Goal: Task Accomplishment & Management: Manage account settings

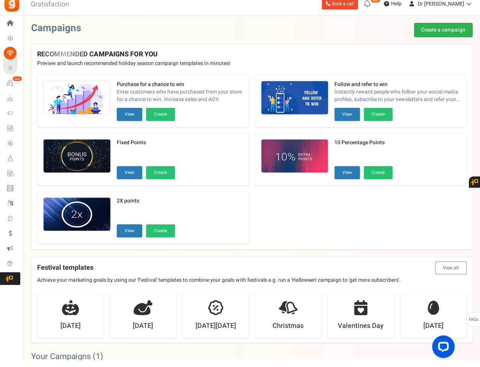
click at [458, 30] on link "Create a campaign" at bounding box center [443, 37] width 59 height 14
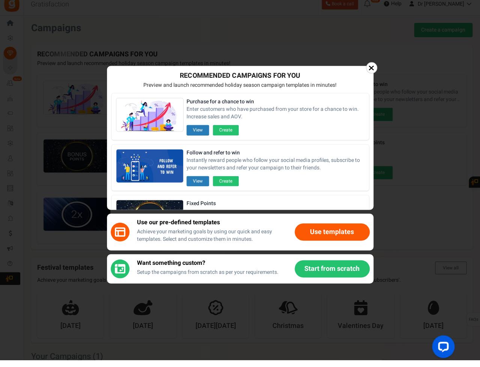
click at [310, 230] on button "Use templates" at bounding box center [332, 238] width 75 height 17
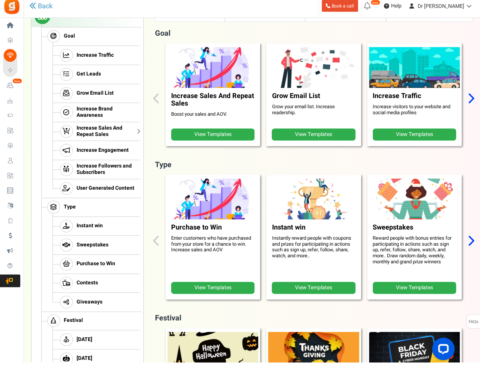
scroll to position [101, 0]
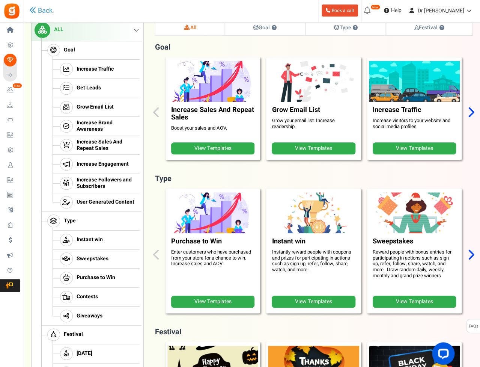
click at [196, 145] on link "View Templates" at bounding box center [212, 148] width 83 height 12
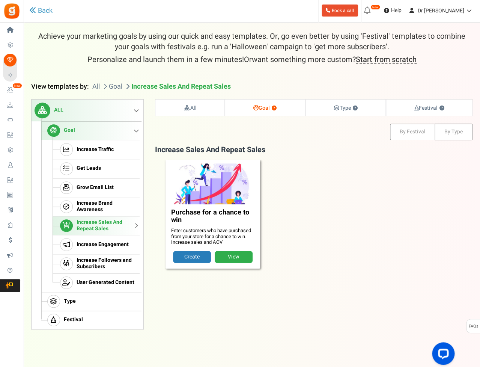
scroll to position [20, 0]
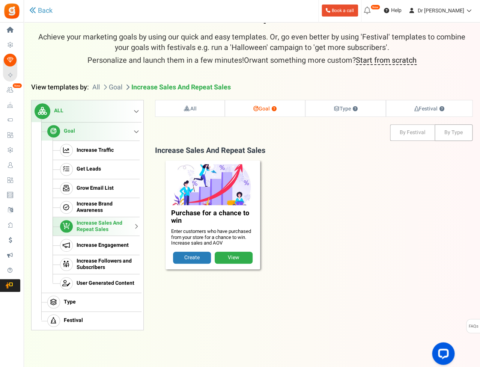
click at [242, 256] on link "View" at bounding box center [234, 257] width 38 height 12
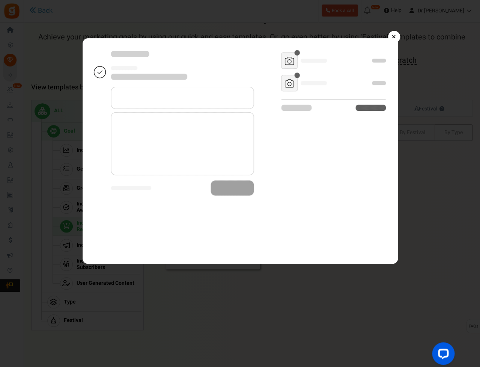
click at [400, 36] on div "× Purchase for a chance to win Use this template" at bounding box center [240, 131] width 480 height 263
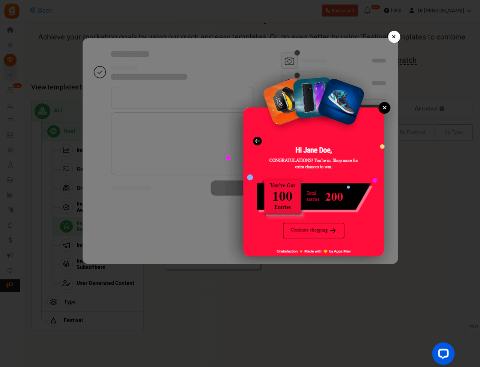
click at [397, 35] on link "×" at bounding box center [394, 37] width 12 height 12
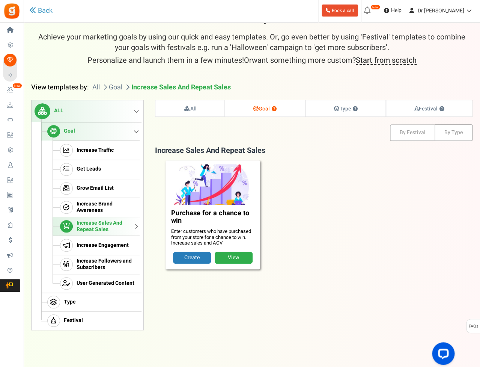
click at [336, 98] on div "Back View Templates Achieve your marketing goals by using our quick and easy te…" at bounding box center [251, 170] width 441 height 320
click at [326, 105] on link "Type ?" at bounding box center [345, 108] width 80 height 16
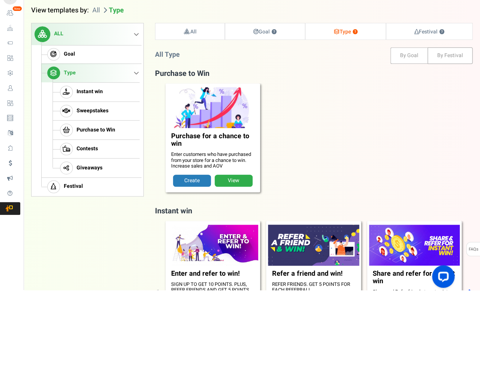
click at [307, 300] on img at bounding box center [313, 321] width 95 height 43
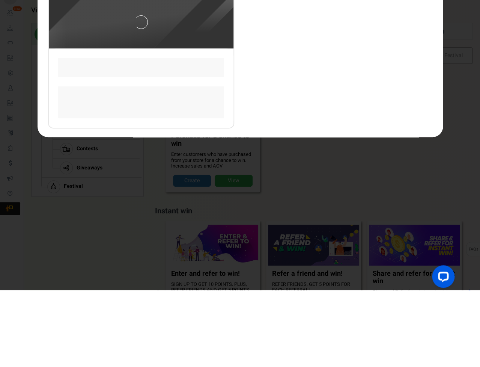
scroll to position [0, 0]
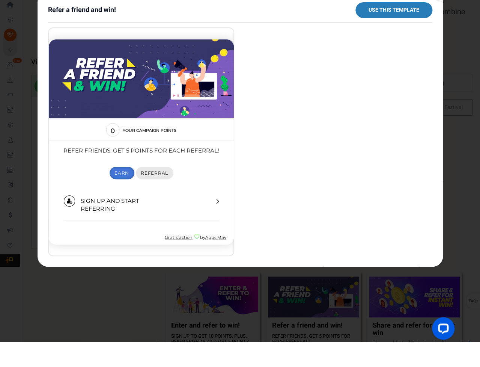
click at [147, 173] on span "Referral" at bounding box center [153, 173] width 27 height 6
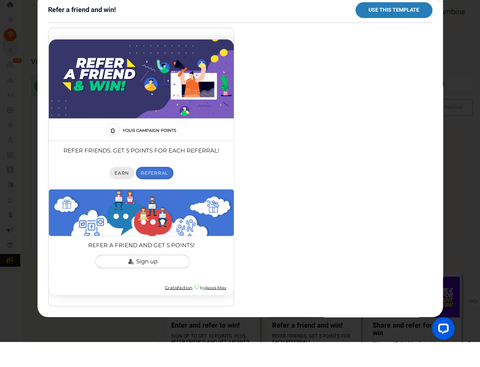
click at [119, 176] on link "Earn" at bounding box center [121, 172] width 25 height 12
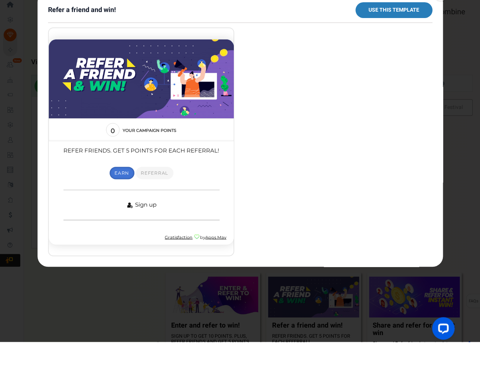
click at [135, 196] on link "Sign up" at bounding box center [141, 204] width 156 height 30
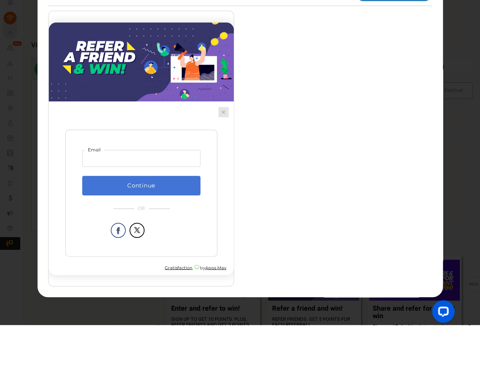
click at [225, 111] on span at bounding box center [223, 111] width 5 height 0
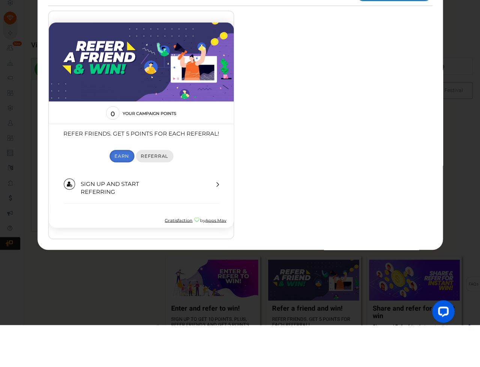
click at [159, 153] on span "Referral" at bounding box center [153, 156] width 27 height 6
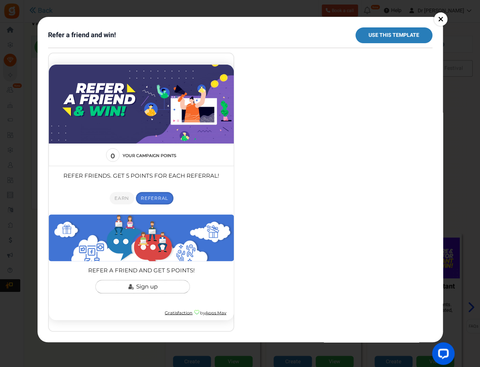
scroll to position [61, 0]
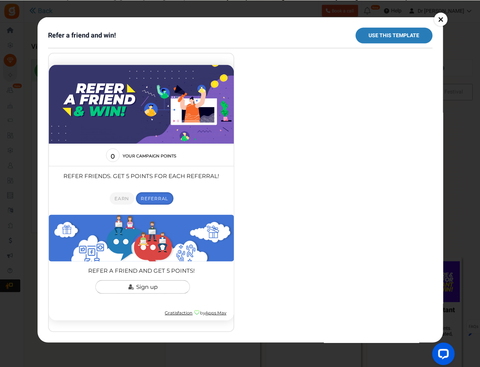
click at [377, 33] on link "Use this template" at bounding box center [393, 35] width 77 height 16
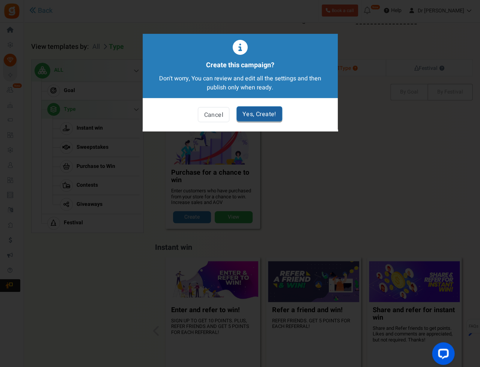
click at [259, 113] on link "Yes, Create!" at bounding box center [259, 113] width 46 height 15
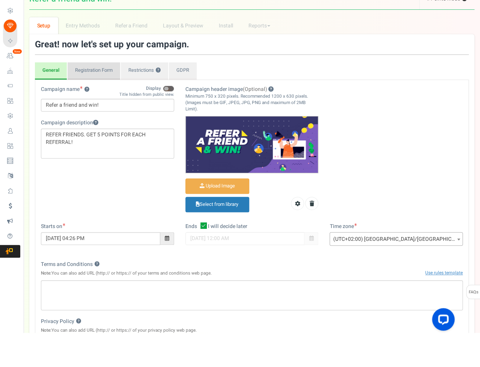
click at [96, 96] on link "Registration Form" at bounding box center [94, 104] width 53 height 17
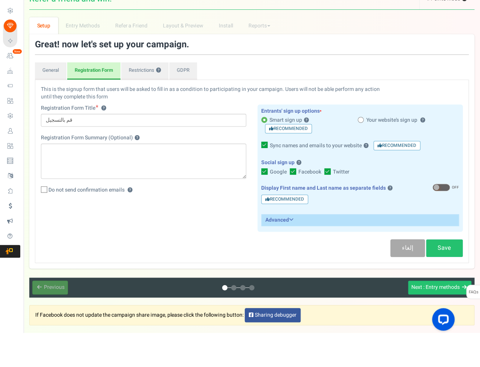
click at [361, 151] on span at bounding box center [361, 154] width 6 height 6
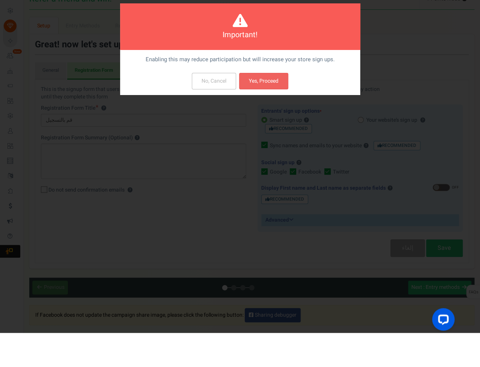
click at [277, 107] on button "Yes, Proceed" at bounding box center [263, 115] width 49 height 17
radio input "true"
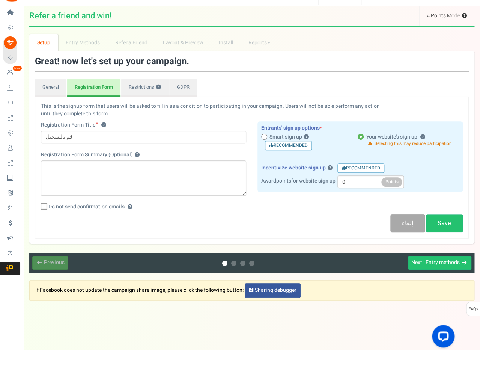
click at [274, 180] on h3 "Incentivize website sign up ? Recommended" at bounding box center [360, 184] width 198 height 9
drag, startPoint x: 232, startPoint y: 247, endPoint x: 0, endPoint y: -18, distance: 351.8
click at [0, 0] on html "Install now Back to Home Back to program setup Home Settings Campaigns Purchase…" at bounding box center [240, 185] width 480 height 370
click at [291, 200] on div "This is the signup form that users will be asked to fill in as a condition to p…" at bounding box center [251, 176] width 433 height 112
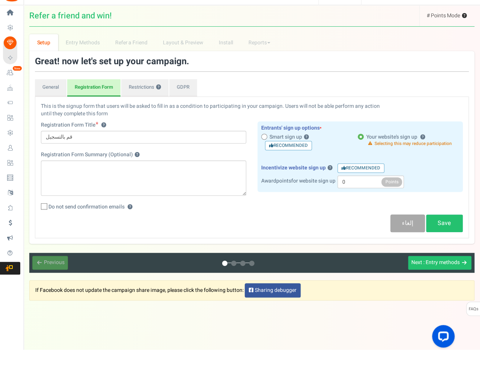
click at [62, 220] on span "Do not send confirmation emails" at bounding box center [86, 224] width 76 height 8
click at [38, 222] on input "Do not send confirmation emails ?" at bounding box center [35, 224] width 5 height 5
checkbox input "true"
click at [460, 273] on button "Next : Entry methods" at bounding box center [439, 280] width 63 height 14
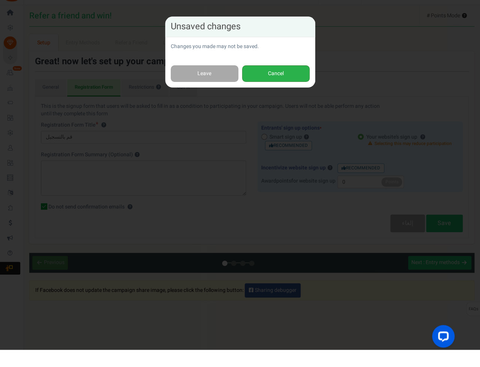
click at [267, 83] on button "Cancel" at bounding box center [276, 91] width 68 height 17
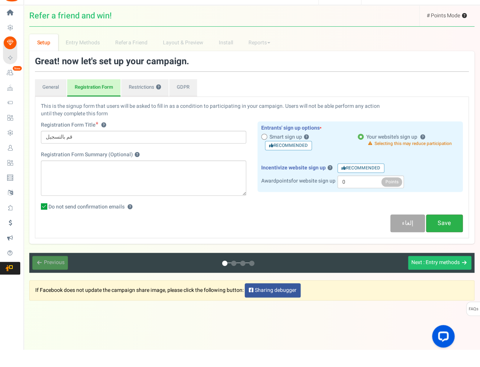
click at [447, 232] on link "Save" at bounding box center [444, 241] width 37 height 18
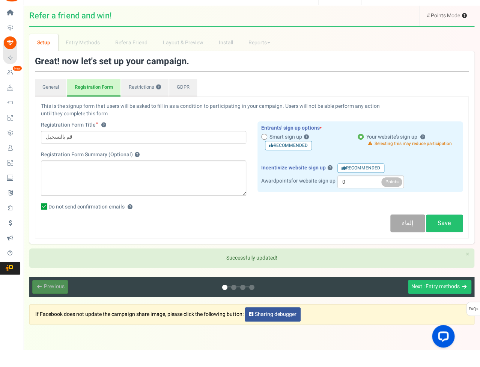
click at [448, 299] on span ": Entry methods" at bounding box center [441, 303] width 36 height 8
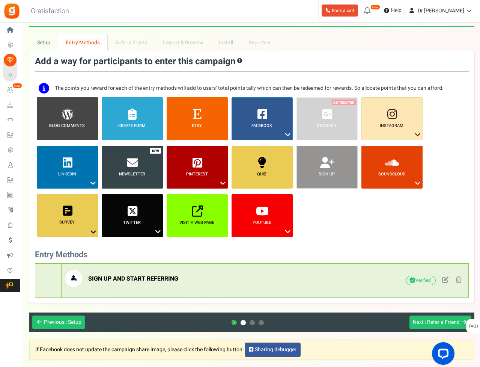
click at [332, 265] on h4 "SIGN UP AND START REFERRING Unverified Due to platform policies, we cannot veri…" at bounding box center [252, 280] width 434 height 35
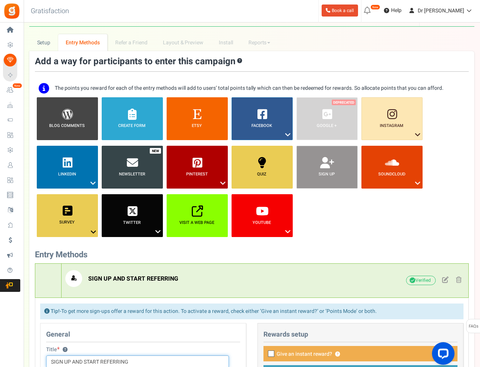
scroll to position [188, 0]
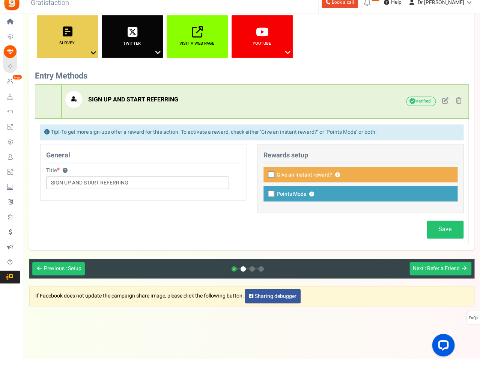
click at [271, 174] on div "This campaign category can have no rewards for any action Rewards setup Give an…" at bounding box center [360, 185] width 194 height 50
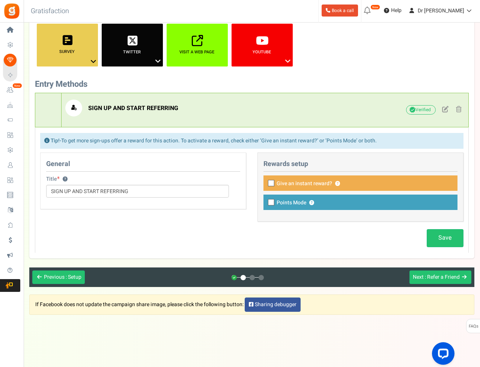
click at [269, 180] on span at bounding box center [271, 183] width 6 height 6
click at [265, 181] on input "Give an instant reward? ?" at bounding box center [262, 183] width 5 height 5
checkbox input "true"
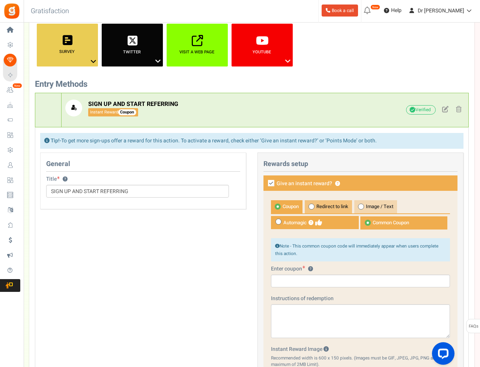
click at [326, 202] on span "Redirect to link" at bounding box center [328, 206] width 47 height 13
click at [310, 202] on input "Redirect to link" at bounding box center [307, 203] width 5 height 5
radio input "true"
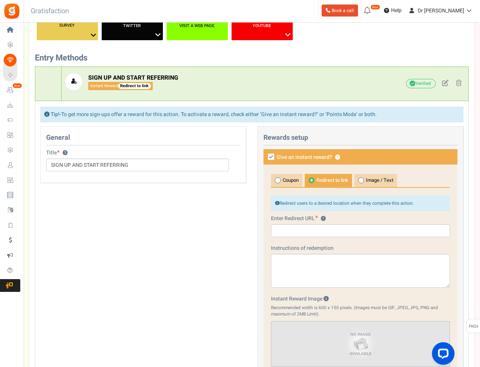
scroll to position [213, 0]
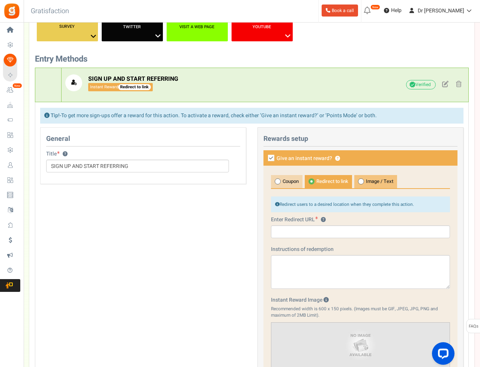
click at [381, 182] on span "Image / Text" at bounding box center [375, 181] width 43 height 13
click at [359, 181] on input "Image / Text" at bounding box center [356, 178] width 5 height 5
radio input "true"
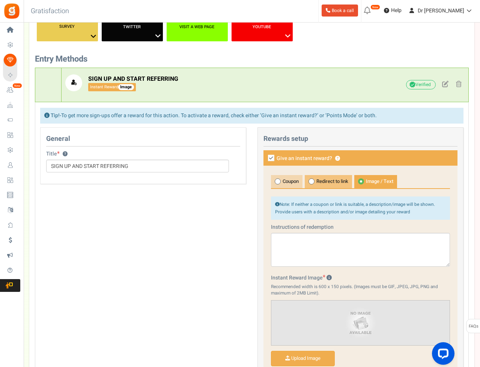
click at [341, 178] on span "Redirect to link" at bounding box center [328, 181] width 47 height 13
click at [310, 178] on input "Redirect to link" at bounding box center [307, 178] width 5 height 5
radio input "true"
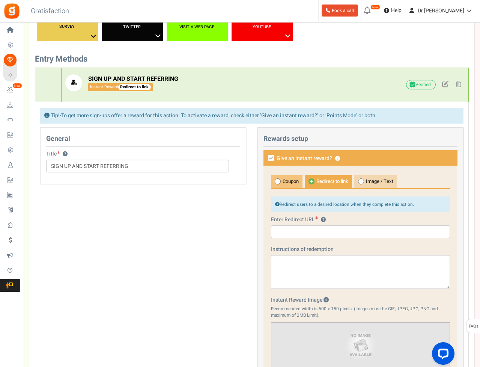
click at [282, 179] on span "Coupon" at bounding box center [287, 181] width 32 height 13
click at [276, 179] on input "Coupon" at bounding box center [273, 178] width 5 height 5
radio input "true"
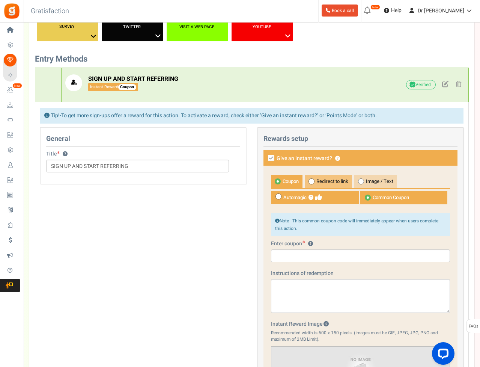
click at [332, 180] on span "Redirect to link" at bounding box center [328, 181] width 47 height 13
click at [310, 180] on input "Redirect to link" at bounding box center [307, 178] width 5 height 5
radio input "true"
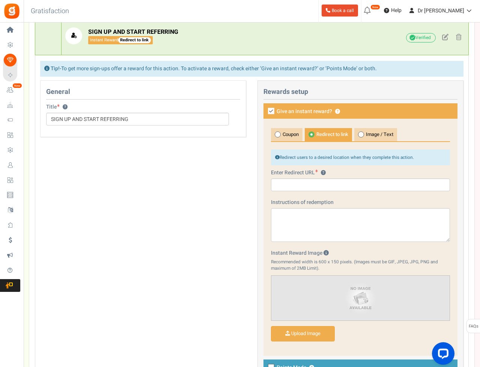
scroll to position [259, 0]
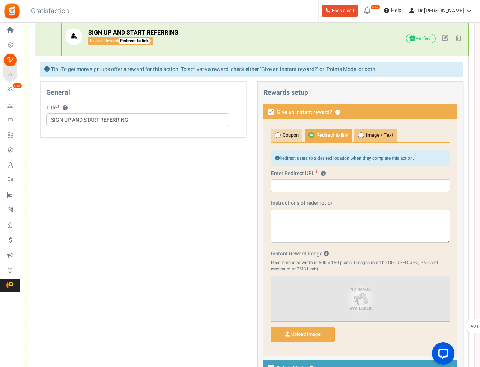
click at [380, 132] on span "Image / Text" at bounding box center [375, 135] width 43 height 13
click at [359, 132] on input "Image / Text" at bounding box center [356, 132] width 5 height 5
radio input "true"
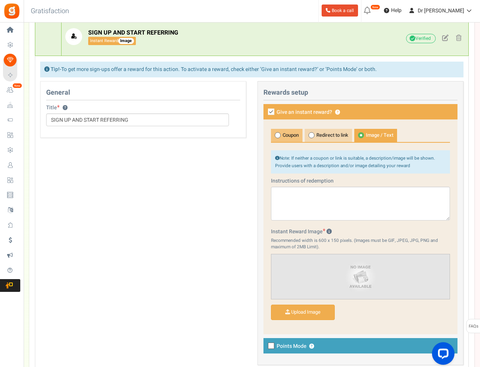
click at [294, 135] on span "Coupon" at bounding box center [287, 135] width 32 height 13
click at [276, 135] on input "Coupon" at bounding box center [273, 132] width 5 height 5
radio input "true"
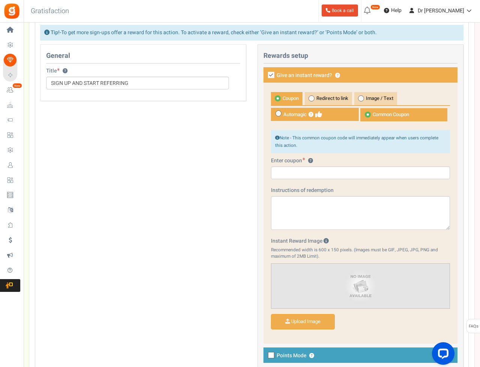
scroll to position [329, 0]
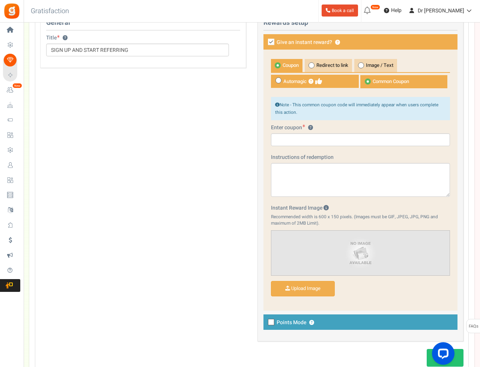
click at [283, 78] on span "Automagic ?" at bounding box center [315, 81] width 88 height 13
click at [276, 78] on input "Automagic ?" at bounding box center [273, 78] width 5 height 5
radio input "true"
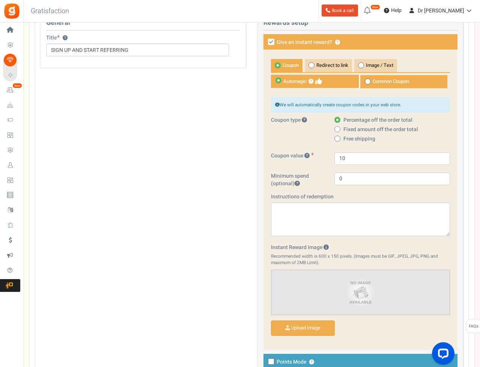
click at [336, 129] on span at bounding box center [337, 129] width 6 height 6
click at [336, 129] on input "Fixed amount off the order total" at bounding box center [336, 129] width 5 height 5
radio input "true"
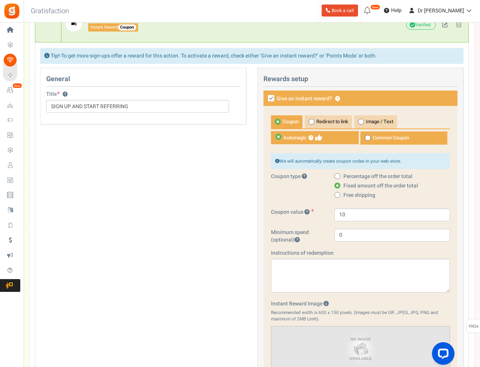
scroll to position [259, 0]
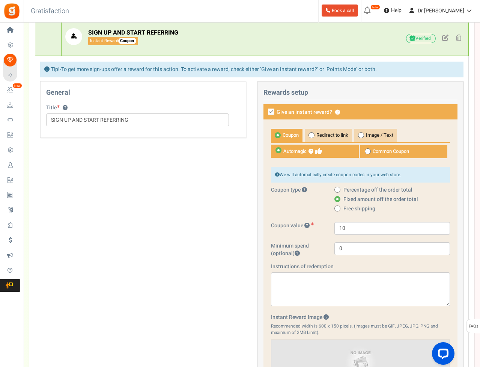
click at [217, 172] on div "General Title ? SIGN UP AND START REFERRING This campaign category can have no …" at bounding box center [252, 269] width 435 height 377
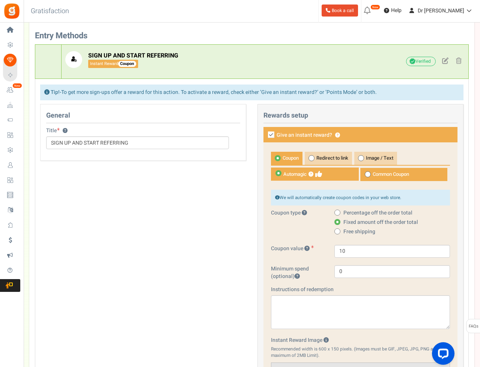
scroll to position [208, 0]
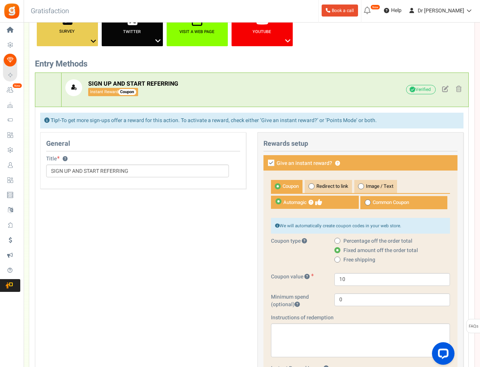
click at [273, 161] on icon at bounding box center [271, 162] width 6 height 6
click at [265, 161] on input "Give an instant reward? ?" at bounding box center [262, 163] width 5 height 5
checkbox input "false"
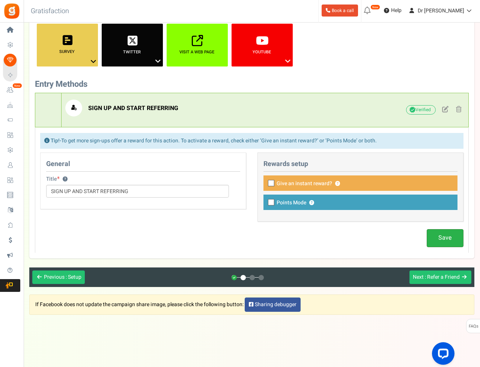
click at [452, 246] on link "Save" at bounding box center [445, 238] width 37 height 18
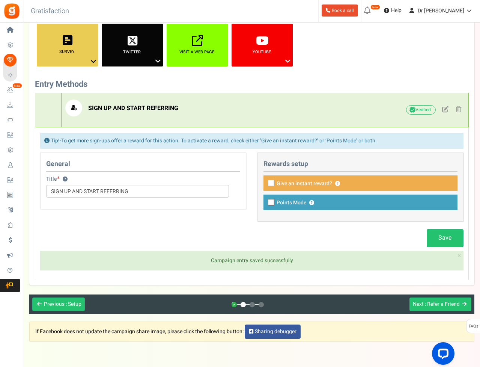
click at [429, 311] on div "Previous : Setup Next : Refer a Friend" at bounding box center [251, 304] width 445 height 20
click at [430, 306] on span ": Refer a Friend" at bounding box center [442, 304] width 35 height 8
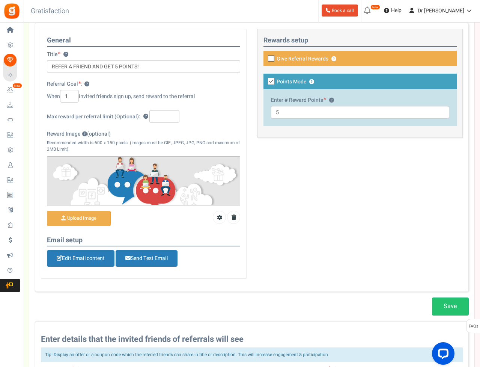
scroll to position [65, 0]
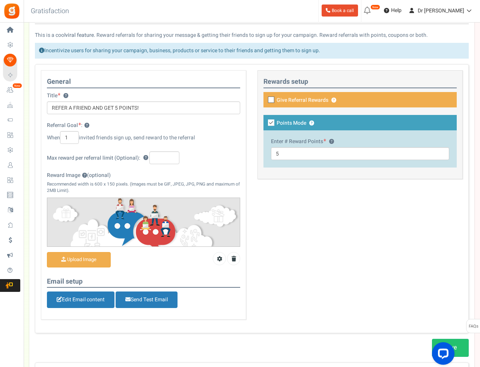
click at [302, 232] on div "General Title ? REFER A FRIEND AND GET 5 POINTS! Referral Goal : ? When 1 invit…" at bounding box center [252, 198] width 434 height 269
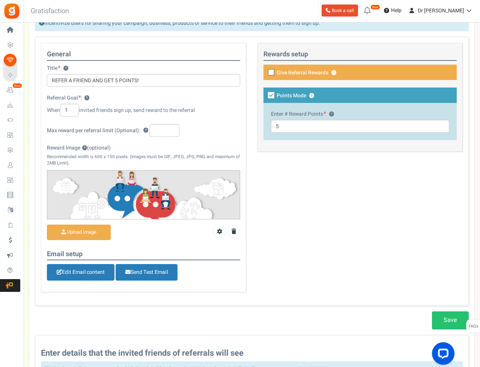
scroll to position [0, 0]
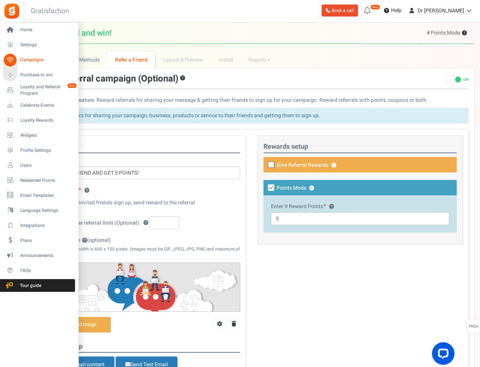
click at [8, 59] on icon at bounding box center [10, 60] width 13 height 13
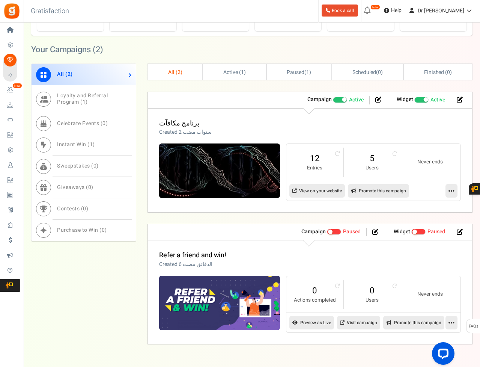
scroll to position [313, 0]
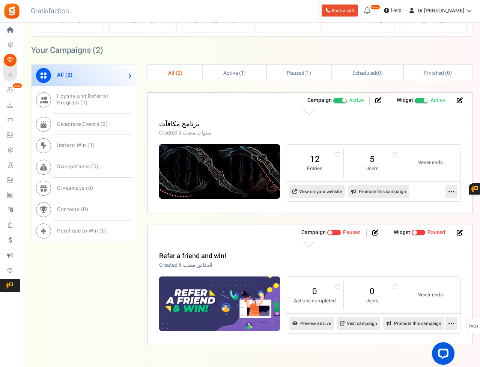
click at [454, 330] on link at bounding box center [451, 323] width 12 height 14
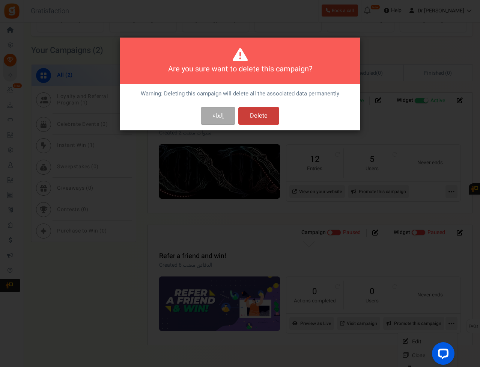
click at [262, 122] on button "Delete" at bounding box center [258, 116] width 41 height 18
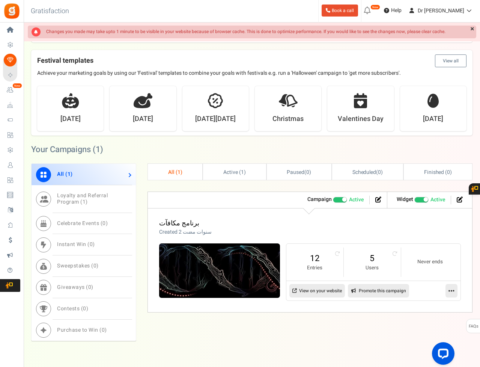
scroll to position [214, 0]
click at [396, 256] on li "5 Users" at bounding box center [372, 262] width 57 height 29
click at [392, 252] on icon at bounding box center [394, 253] width 5 height 5
click at [338, 252] on icon at bounding box center [337, 253] width 5 height 5
click at [308, 324] on div "All ( 1 ) Active ( 1 ) Paused ( 0 ) Scheduled ( 0 ) Finished ( 0 ) Check now Wh…" at bounding box center [309, 258] width 325 height 189
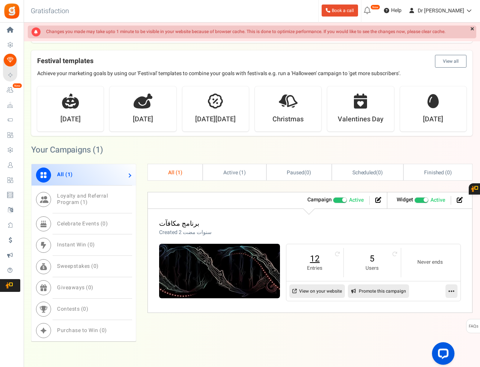
click at [311, 257] on link "12" at bounding box center [315, 259] width 42 height 12
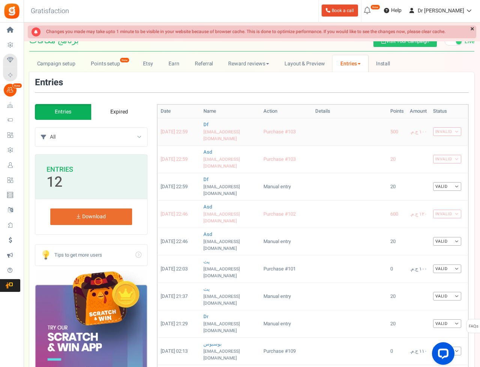
click at [441, 131] on link "Invalid" at bounding box center [447, 131] width 28 height 9
click at [442, 129] on div at bounding box center [240, 183] width 480 height 367
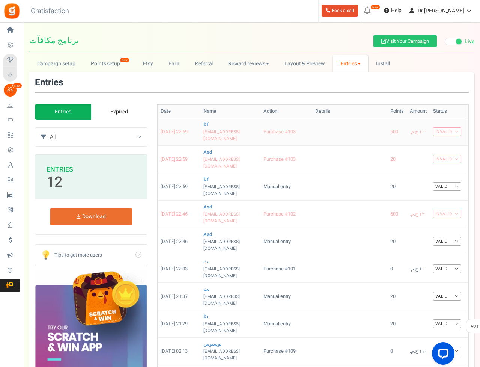
click at [439, 127] on link "Invalid" at bounding box center [447, 131] width 28 height 9
click at [439, 126] on div at bounding box center [240, 183] width 480 height 367
click at [436, 182] on link "Valid" at bounding box center [447, 186] width 28 height 9
click at [436, 164] on div at bounding box center [240, 183] width 480 height 367
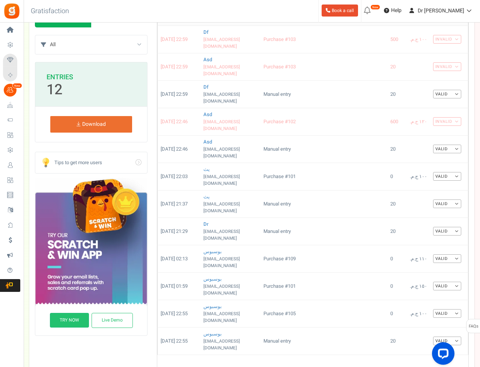
scroll to position [92, 0]
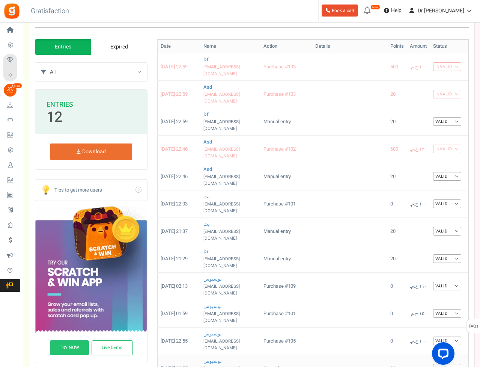
scroll to position [65, 0]
click at [72, 71] on select "All Manual entry شارك على فيسبوك اشترك في قائمتنا البريدية شارك على تويتر" at bounding box center [98, 72] width 97 height 19
click at [117, 63] on select "All Manual entry شارك على فيسبوك اشترك في قائمتنا البريدية شارك على تويتر" at bounding box center [98, 72] width 97 height 19
click at [142, 72] on select "All Manual entry شارك على فيسبوك اشترك في قائمتنا البريدية شارك على تويتر" at bounding box center [98, 72] width 97 height 19
click at [127, 76] on select "All Manual entry شارك على فيسبوك اشترك في قائمتنا البريدية شارك على تويتر" at bounding box center [98, 72] width 97 height 19
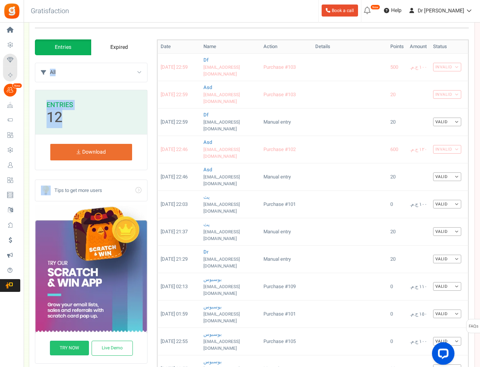
click at [128, 75] on select "All Manual entry شارك على فيسبوك اشترك في قائمتنا البريدية شارك على تويتر" at bounding box center [98, 72] width 97 height 19
click at [139, 71] on select "All Manual entry شارك على فيسبوك اشترك في قائمتنا البريدية شارك على تويتر" at bounding box center [98, 72] width 97 height 19
click at [139, 72] on select "All Manual entry شارك على فيسبوك اشترك في قائمتنا البريدية شارك على تويتر" at bounding box center [98, 72] width 97 height 19
click at [225, 348] on div "Add Entry Date Name Action Details Points Amount Order status Status 12/08/2025…" at bounding box center [313, 231] width 312 height 384
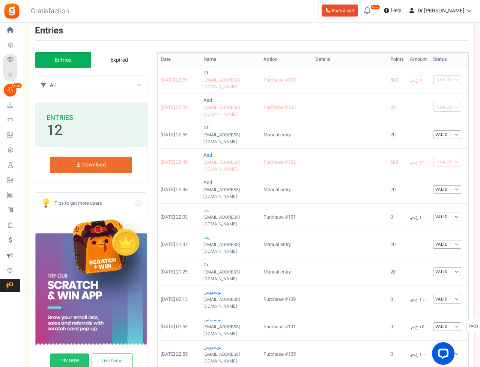
scroll to position [44, 0]
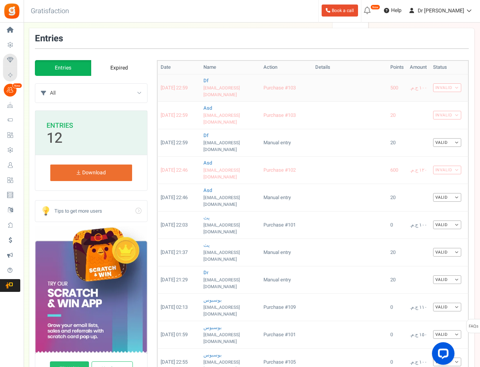
click at [242, 82] on td "df anterbeh123@gmail.com" at bounding box center [230, 87] width 60 height 27
click at [205, 80] on link "df" at bounding box center [205, 80] width 5 height 7
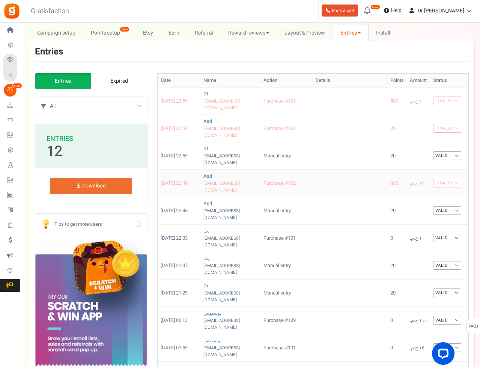
scroll to position [52, 0]
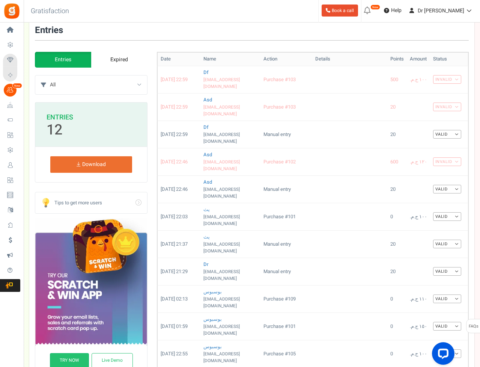
click at [186, 45] on div "Entries Entries Expired All Manual entry شارك على فيسبوك اشترك في قائمتنا البري…" at bounding box center [252, 233] width 434 height 415
click at [436, 292] on div at bounding box center [240, 183] width 480 height 367
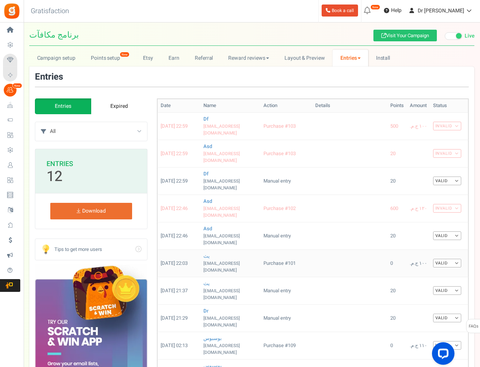
scroll to position [0, 0]
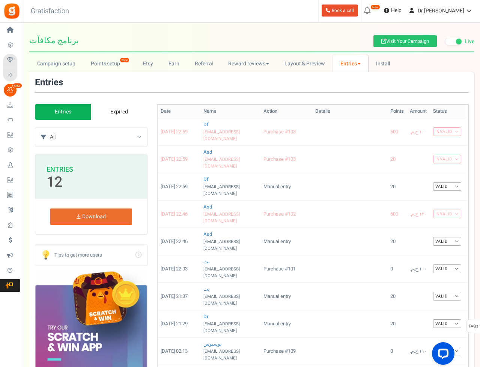
click at [108, 107] on link "Expired" at bounding box center [119, 112] width 56 height 16
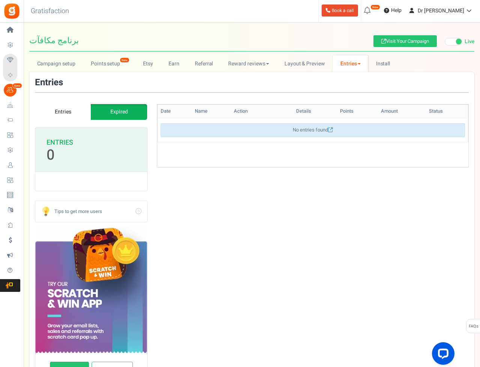
click at [108, 112] on link "Expired" at bounding box center [119, 112] width 56 height 16
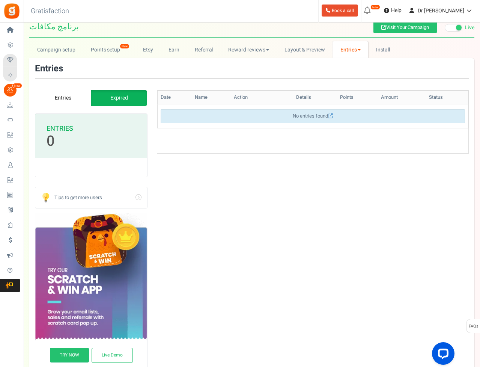
scroll to position [3, 0]
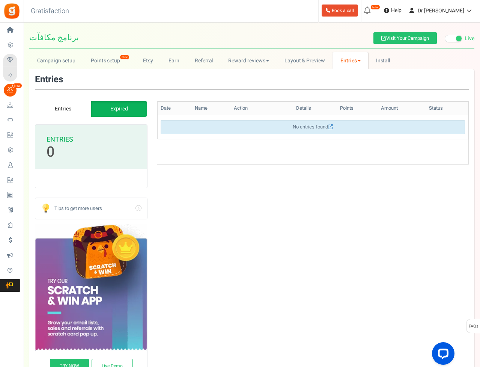
click at [51, 102] on link "Entries" at bounding box center [63, 109] width 56 height 16
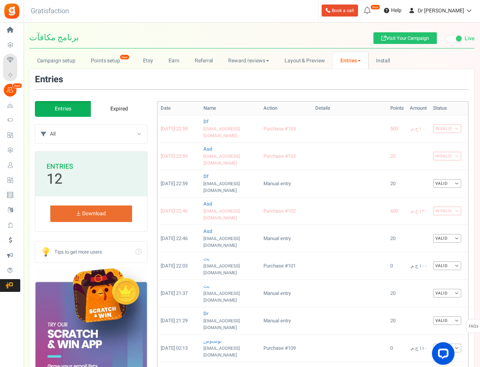
click at [126, 110] on link "Expired" at bounding box center [119, 109] width 56 height 16
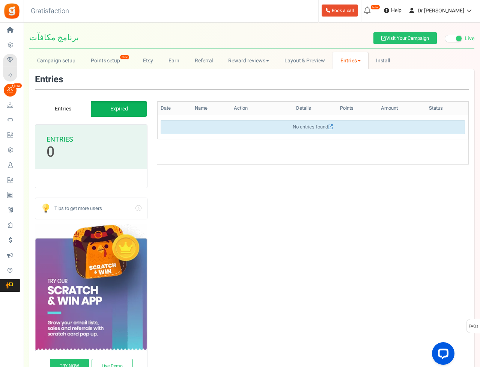
click at [40, 96] on div "Entries Entries Expired All Manual entry شارك على فيسبوك اشترك في قائمتنا البري…" at bounding box center [252, 230] width 434 height 310
click at [53, 107] on link "Entries" at bounding box center [63, 109] width 56 height 16
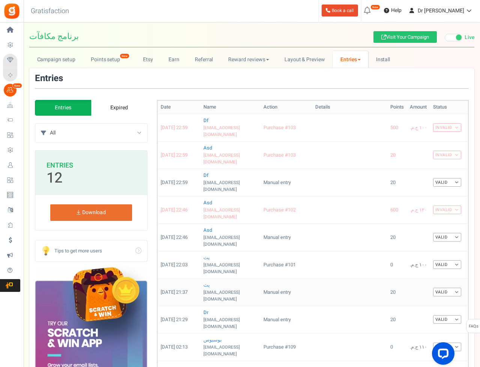
scroll to position [0, 0]
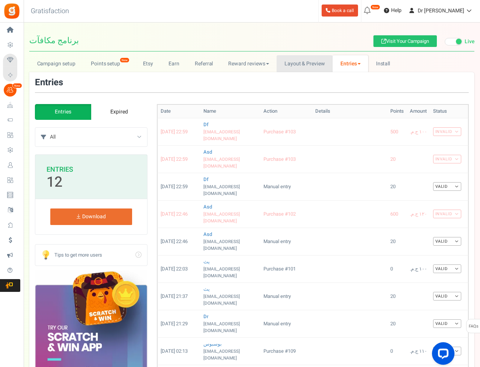
click at [302, 61] on link "Layout & Preview" at bounding box center [305, 63] width 56 height 17
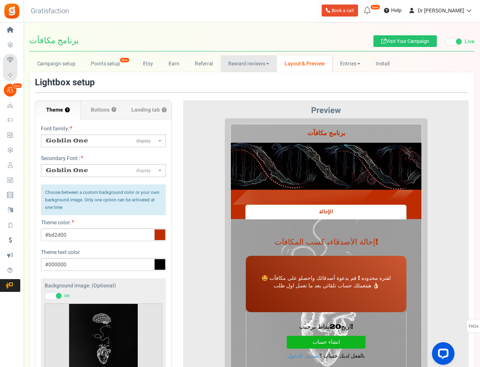
click at [242, 66] on link "Reward reviews" at bounding box center [249, 63] width 56 height 17
click at [203, 68] on div at bounding box center [240, 183] width 480 height 367
click at [203, 67] on link "Referral" at bounding box center [204, 63] width 34 height 17
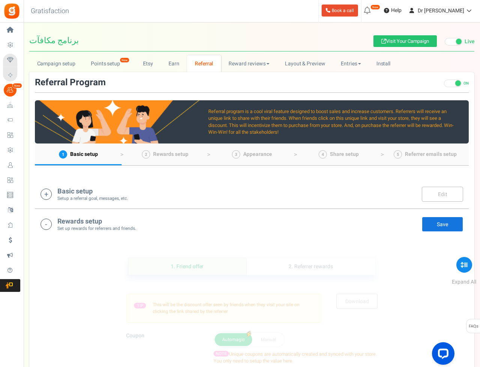
click at [98, 196] on small "Setup a referral goal, messages, etc." at bounding box center [92, 198] width 71 height 6
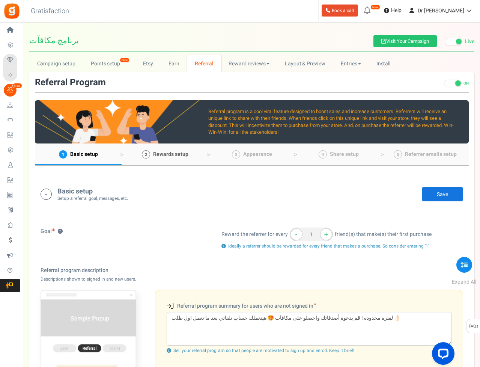
click at [182, 158] on span "Rewards setup" at bounding box center [170, 154] width 35 height 8
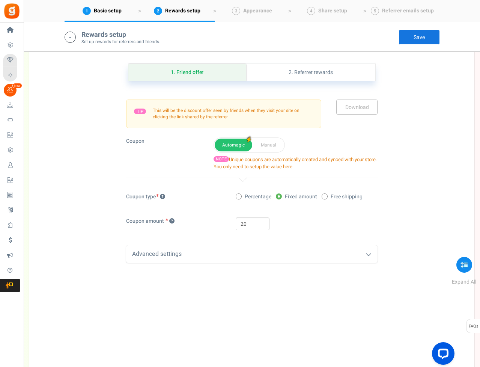
scroll to position [563, 0]
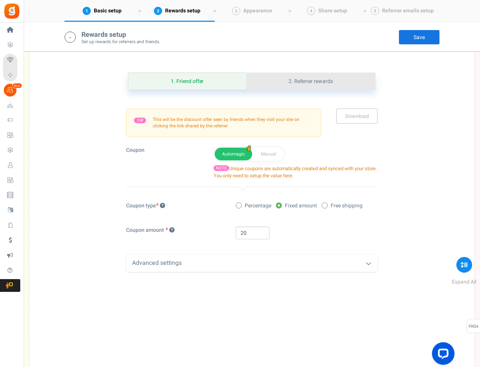
click at [271, 90] on link "2. Referrer rewards" at bounding box center [310, 81] width 129 height 17
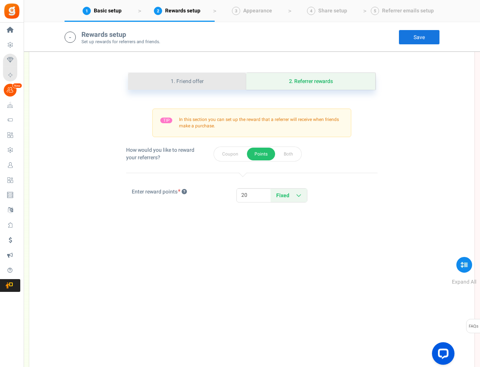
click at [198, 90] on link "1. Friend offer" at bounding box center [187, 81] width 118 height 17
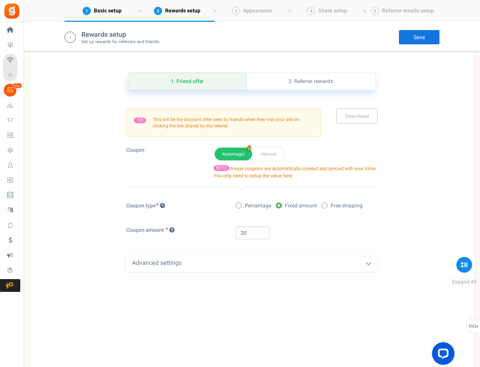
drag, startPoint x: 6, startPoint y: 101, endPoint x: 440, endPoint y: 83, distance: 434.9
click at [412, 214] on div "1. Friend offer Paused! Coupons over. Upload now! 2. Referrer rewards Paused! C…" at bounding box center [252, 219] width 434 height 330
click at [257, 13] on span "Appearance" at bounding box center [257, 11] width 29 height 8
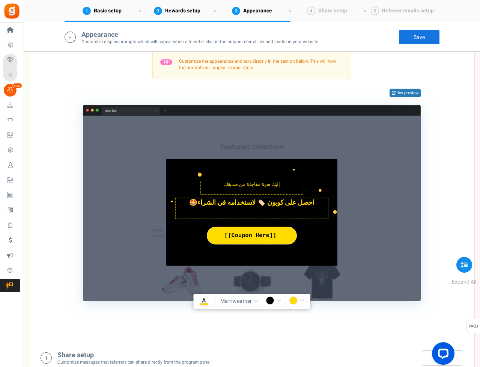
scroll to position [970, 0]
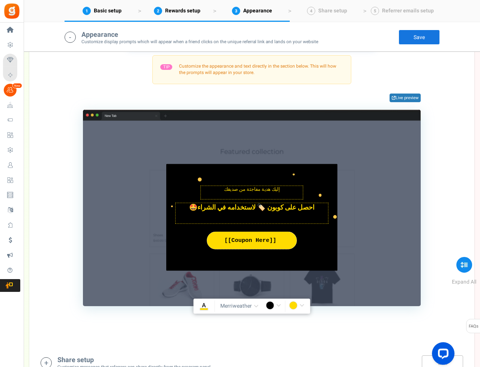
click at [268, 46] on link "2. Friends notification bar" at bounding box center [312, 37] width 125 height 17
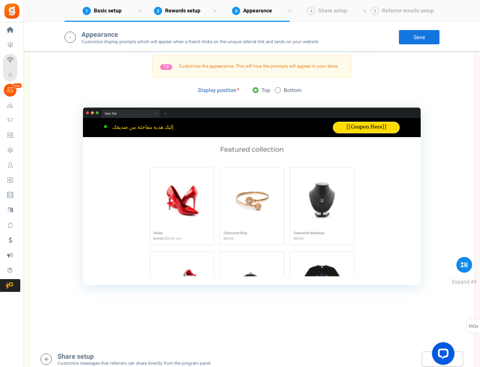
click at [193, 46] on link "1. Friends reward widget" at bounding box center [189, 37] width 122 height 17
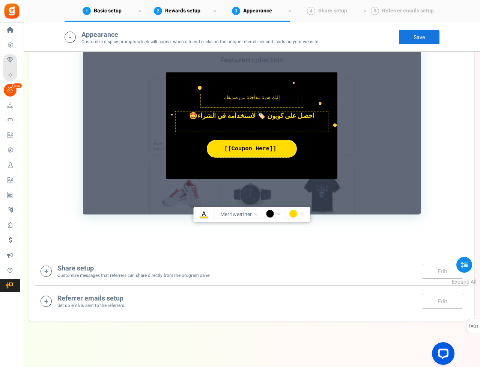
scroll to position [1059, 0]
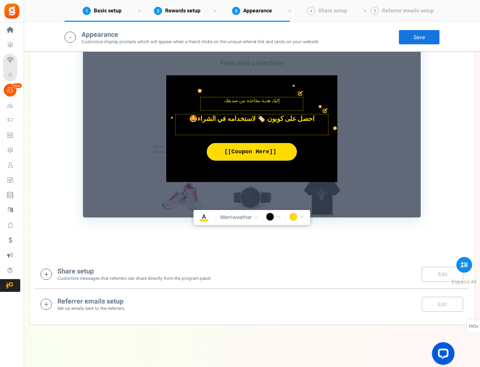
click at [297, 138] on div "إليك هدية مفاجئة من صديقك Char(s) : 0 احصل على عرض لاستخدامه في أول عملية شراء …" at bounding box center [251, 128] width 171 height 107
click at [300, 96] on icon at bounding box center [300, 93] width 5 height 5
click at [315, 36] on h4 "Appearance" at bounding box center [199, 35] width 237 height 8
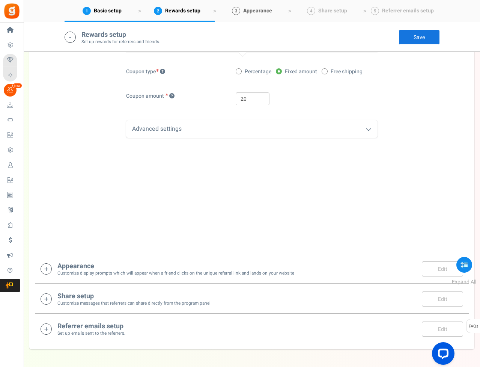
click at [258, 13] on span "Appearance" at bounding box center [257, 11] width 29 height 8
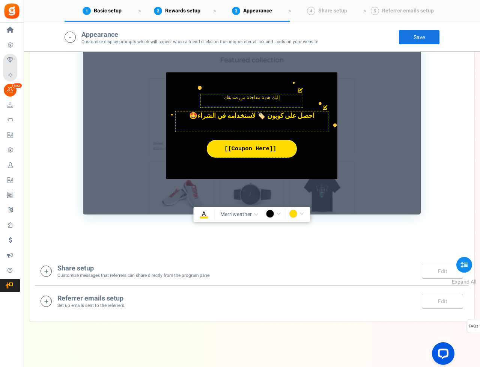
scroll to position [1103, 0]
click at [195, 278] on small "Customize messages that referrers can share directly from the program panel" at bounding box center [133, 275] width 153 height 6
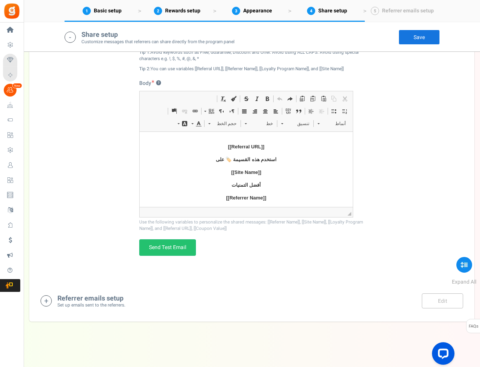
scroll to position [1459, 0]
click at [146, 308] on div "Referrer emails setup Set up emails sent to the referrers. Edit Save Save" at bounding box center [252, 300] width 423 height 15
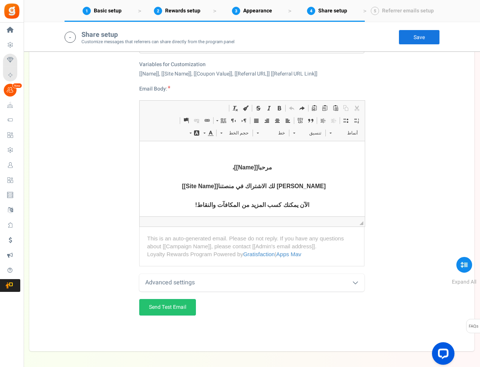
scroll to position [1747, 0]
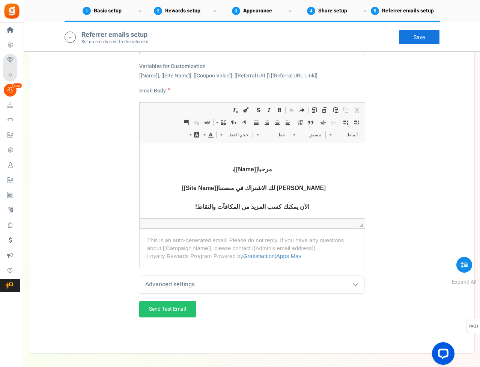
click at [222, 293] on div "Advanced settings" at bounding box center [251, 284] width 225 height 18
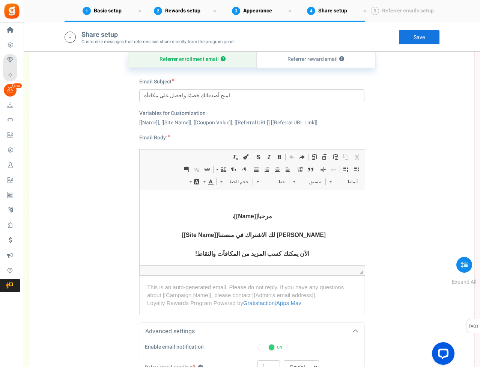
scroll to position [1691, 0]
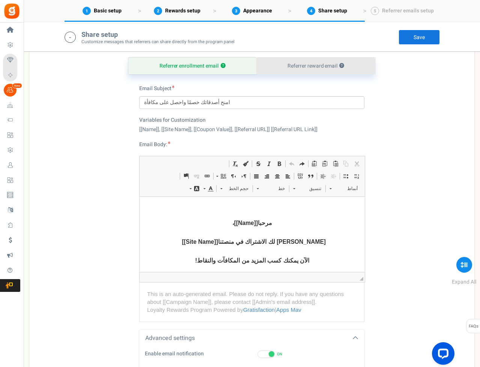
click at [306, 74] on link "Referrer reward email ?" at bounding box center [315, 65] width 119 height 17
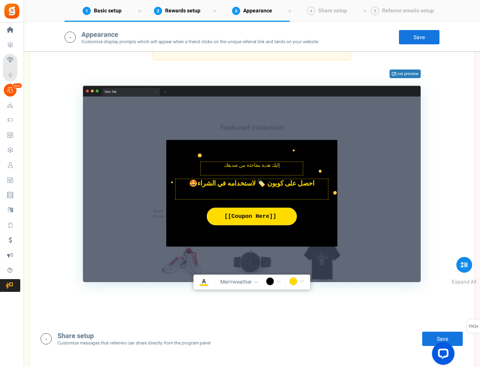
scroll to position [848, 0]
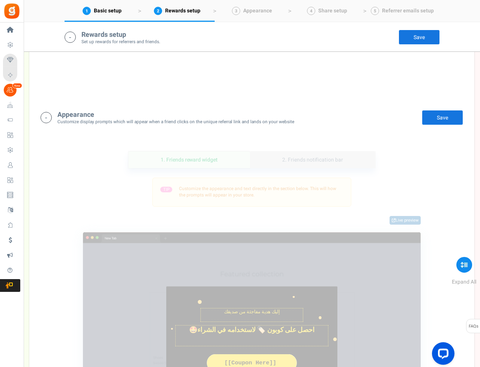
click at [298, 168] on link "2. Friends notification bar" at bounding box center [312, 159] width 125 height 17
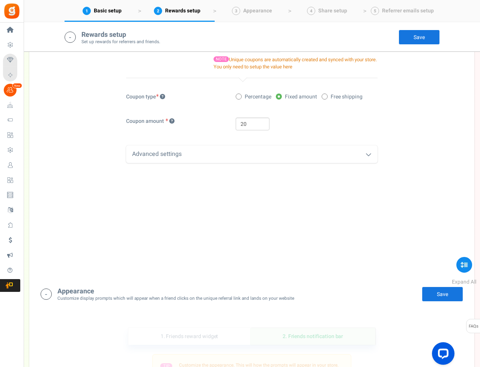
scroll to position [661, 0]
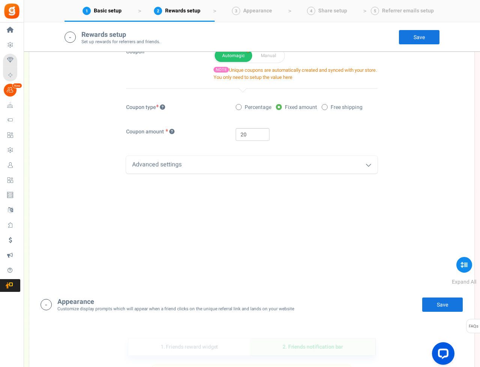
click at [215, 173] on div "Advanced settings" at bounding box center [251, 165] width 251 height 18
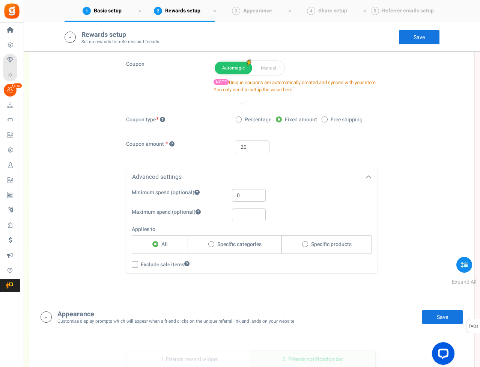
scroll to position [641, 0]
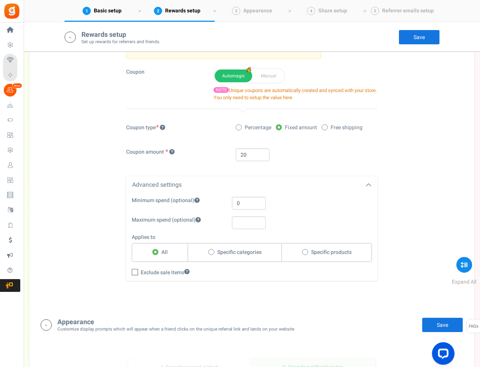
click at [244, 131] on label "Percentage" at bounding box center [254, 128] width 36 height 8
click at [241, 130] on input "Percentage" at bounding box center [238, 127] width 5 height 5
radio input "true"
click at [281, 130] on span at bounding box center [279, 127] width 6 height 6
click at [281, 130] on input "Fixed amount" at bounding box center [278, 127] width 5 height 5
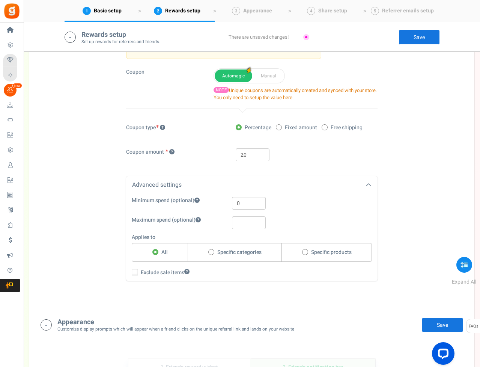
radio input "true"
click at [192, 101] on div "Coupon Automagic Manual NOTE Unique coupons are automatically created and synce…" at bounding box center [251, 84] width 263 height 33
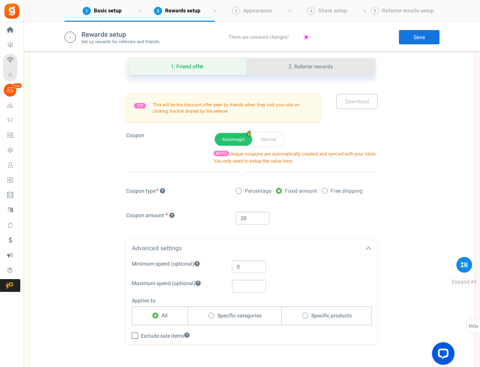
click at [323, 75] on link "2. Referrer rewards" at bounding box center [310, 66] width 129 height 17
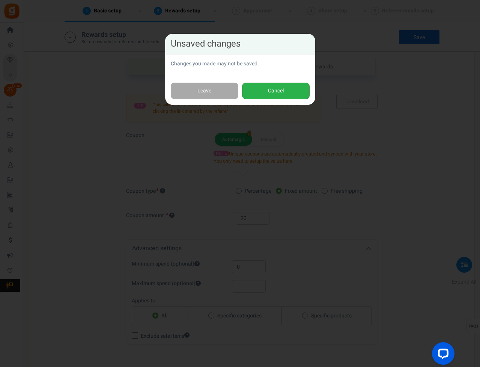
click at [273, 86] on button "Cancel" at bounding box center [276, 91] width 68 height 17
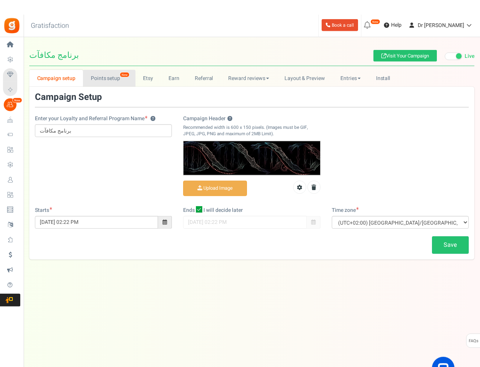
click at [104, 66] on link "Points setup New" at bounding box center [109, 63] width 52 height 17
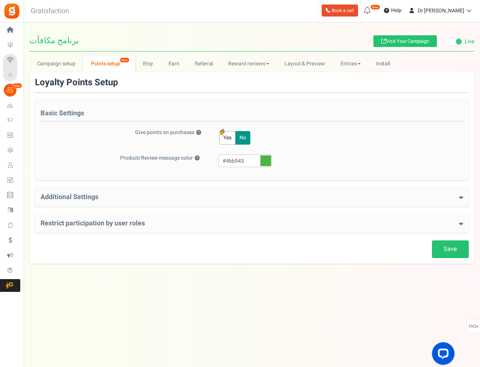
click at [187, 201] on div "Additional Settings Welcome Bonus ? Yes No Enter Welcome Points 20 Welcome Note…" at bounding box center [252, 197] width 434 height 19
drag, startPoint x: 195, startPoint y: 196, endPoint x: 201, endPoint y: 194, distance: 6.6
click at [195, 196] on h4 "Additional Settings" at bounding box center [252, 197] width 423 height 8
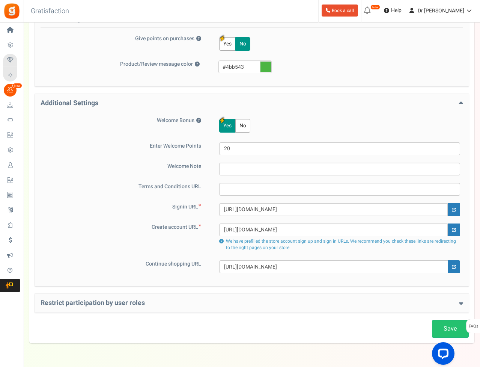
scroll to position [93, 0]
click at [235, 293] on div "Save Loyalty Points Setup Basic Settings Give points on purchases ? Yes No Poin…" at bounding box center [252, 160] width 434 height 353
click at [228, 295] on div "Restrict participation by user roles Restrict user roles from participating in …" at bounding box center [252, 303] width 434 height 19
click at [333, 294] on div "Restrict participation by user roles Restrict user roles from participating in …" at bounding box center [252, 303] width 434 height 19
click at [318, 305] on h4 "Restrict participation by user roles" at bounding box center [252, 303] width 423 height 8
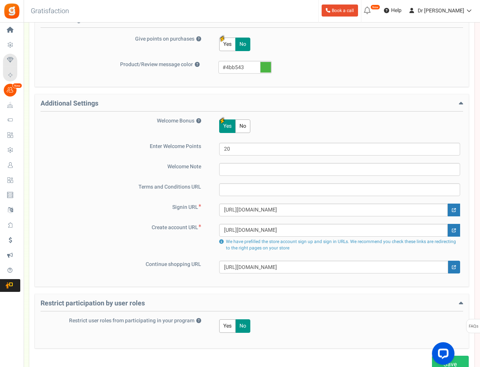
click at [224, 329] on button "Yes" at bounding box center [227, 326] width 17 height 14
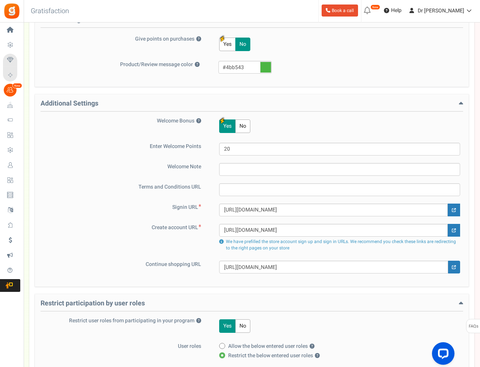
scroll to position [152, 0]
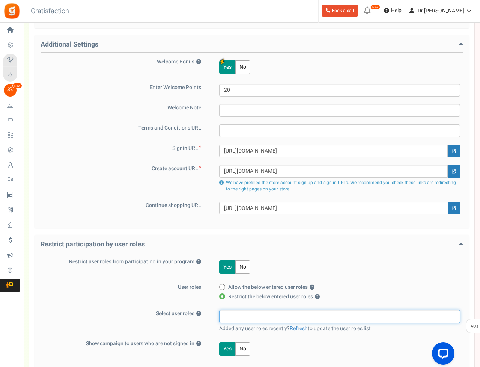
click at [239, 314] on input "search" at bounding box center [339, 316] width 236 height 8
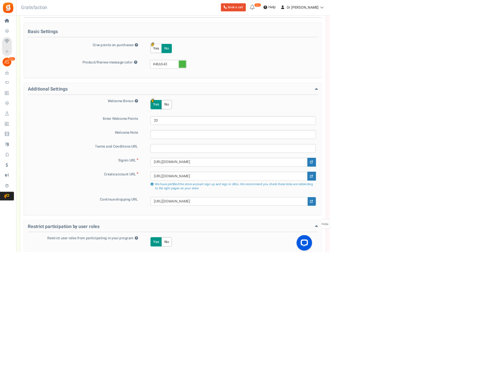
scroll to position [67, 0]
click at [191, 232] on div "Save Loyalty Points Setup Basic Settings Give points on purchases ? Yes No Poin…" at bounding box center [252, 246] width 434 height 471
click at [238, 346] on button "No" at bounding box center [242, 353] width 15 height 14
click at [296, 343] on div "Yes No" at bounding box center [335, 352] width 249 height 18
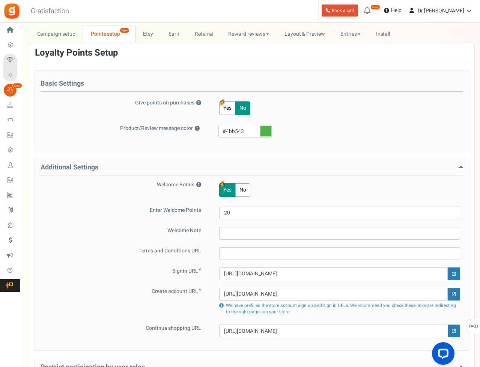
scroll to position [0, 0]
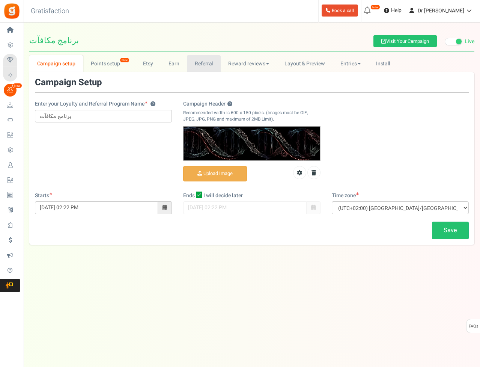
click at [198, 65] on link "Referral" at bounding box center [204, 63] width 34 height 17
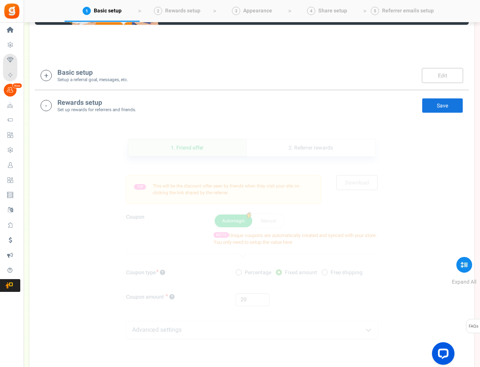
scroll to position [187, 0]
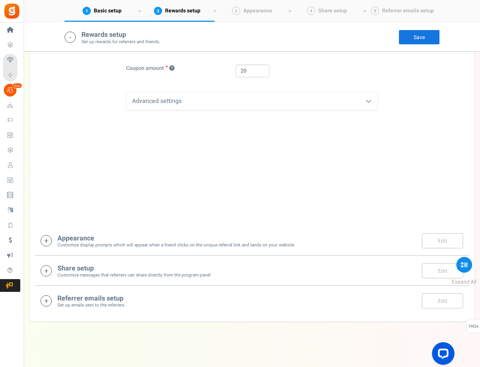
click at [81, 242] on h4 "Appearance" at bounding box center [175, 239] width 237 height 8
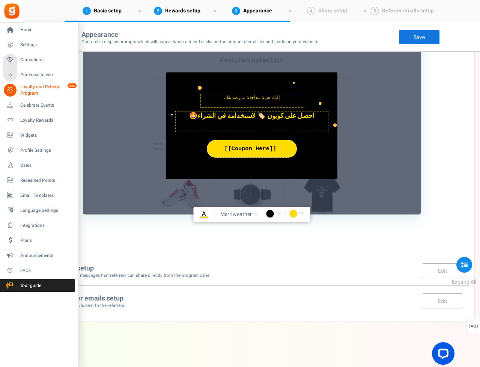
scroll to position [700, 0]
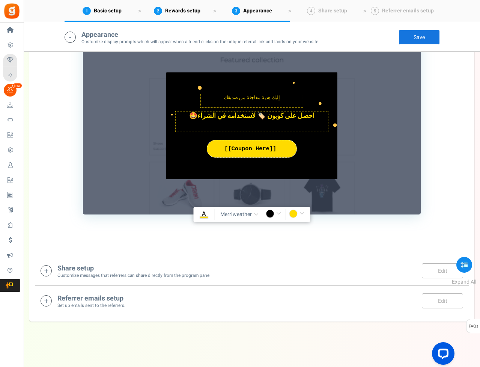
drag, startPoint x: 0, startPoint y: 101, endPoint x: 355, endPoint y: 265, distance: 391.0
click at [99, 12] on span "Basic setup" at bounding box center [108, 11] width 28 height 8
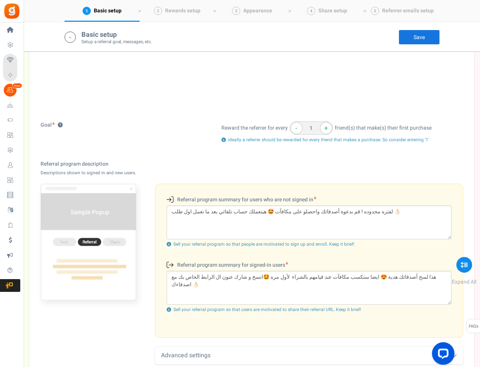
scroll to position [170, 0]
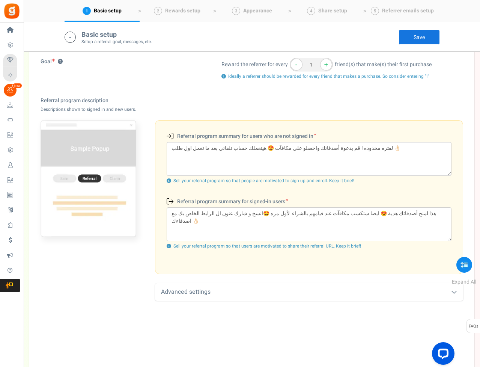
click at [190, 287] on div "Advanced settings" at bounding box center [309, 292] width 308 height 18
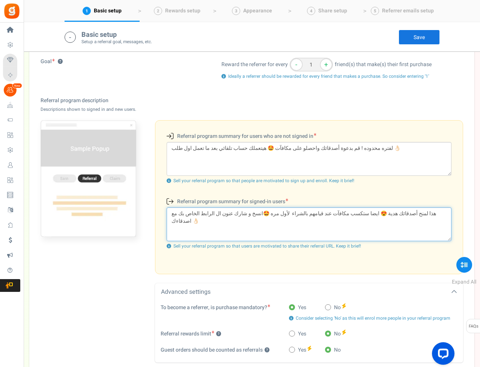
click at [432, 210] on textarea "هذا لمنح أصدقائك هدية 😍 ايضا ستكسب مكافآت عند قيامهم بالشراء لأول مره 🤩انسخ و ش…" at bounding box center [309, 224] width 285 height 34
click at [433, 219] on textarea "هذا لمنح أصدقائك هدية 😍 ايضا ستكسب مكافآت عند قيامهم بالشراء لأول مره 🤩انسخ و ش…" at bounding box center [309, 224] width 285 height 34
click at [410, 221] on textarea "هذا لمنح أصدقائك هدية 😍 ايضا ستكسب مكافآت عند قيامهم بالشراء لأول مره 🤩انسخ و ش…" at bounding box center [309, 224] width 285 height 34
click at [411, 218] on textarea "هذا لمنح أصدقائك هدية 😍 ايضا ستكسب مكافآت عند قيامهم بالشراء لأول مره 🤩انسخ و ش…" at bounding box center [309, 224] width 285 height 34
click at [406, 220] on textarea "هذا لمنح أصدقائك هدية 😍 ايضا ستكسب مكافآت عند قيامهم بالشراء لأول مره 🤩انسخ و ش…" at bounding box center [309, 224] width 285 height 34
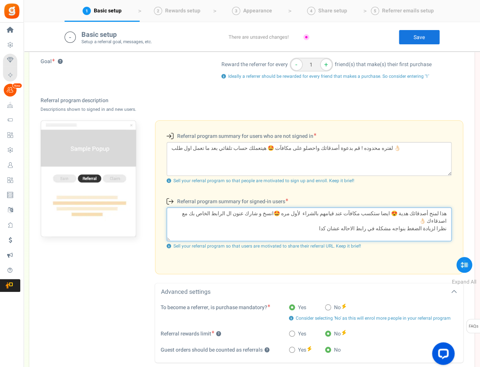
click at [356, 217] on textarea "هذا لمنح أصدقائك هدية 😍 ايضا ستكسب مكافآت عند قيامهم بالشراء لأول مره 🤩انسخ و ش…" at bounding box center [309, 224] width 285 height 34
click at [275, 223] on textarea "هذا لمنح أصدقائك هدية 😍 ايضا ستكسب مكافآت عند قيامهم بالشراء لأول مره 🤩انسخ و ش…" at bounding box center [309, 224] width 285 height 34
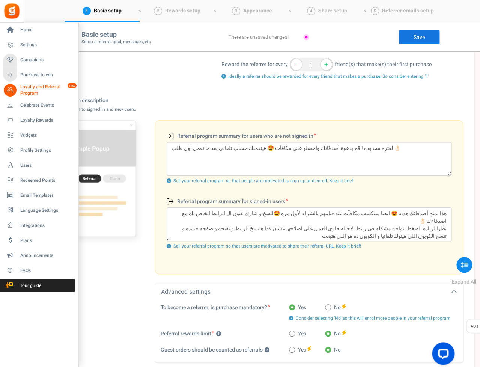
drag, startPoint x: 391, startPoint y: 391, endPoint x: 20, endPoint y: 343, distance: 374.9
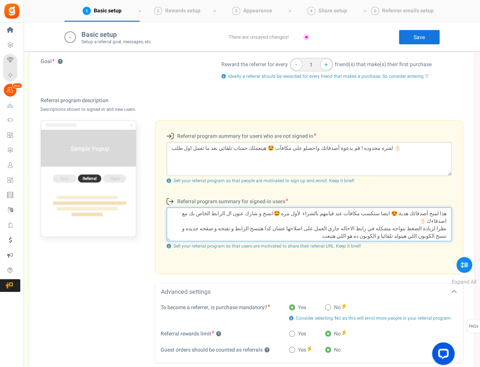
drag, startPoint x: 366, startPoint y: 229, endPoint x: 371, endPoint y: 230, distance: 5.7
click at [366, 229] on textarea "هذا لمنح أصدقائك هدية 😍 ايضا ستكسب مكافآت عند قيامهم بالشراء لأول مره 🤩انسخ و ش…" at bounding box center [309, 224] width 285 height 34
drag, startPoint x: 188, startPoint y: 211, endPoint x: 295, endPoint y: 210, distance: 106.2
click at [295, 210] on textarea "هذا لمنح أصدقائك هدية 😍 ايضا ستكسب مكافآت عند قيامهم بالشراء لأول مره 🤩انسخ و ش…" at bounding box center [309, 224] width 285 height 34
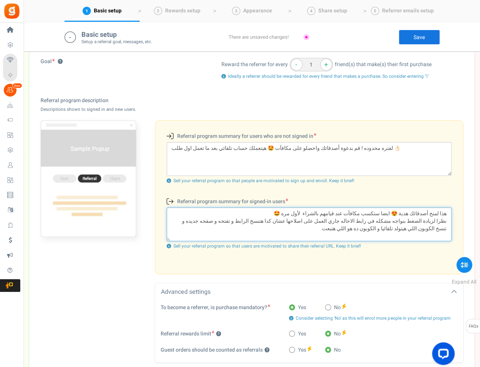
click at [344, 226] on textarea "هذا لمنح أصدقائك هدية 😍 ايضا ستكسب مكافآت عند قيامهم بالشراء لأول مره 🤩 نظرا لز…" at bounding box center [309, 224] width 285 height 34
click at [173, 211] on textarea "هذا لمنح أصدقائك هدية 😍 ايضا ستكسب مكافآت عند قيامهم بالشراء لأول مره 🤩 نظرا لز…" at bounding box center [309, 224] width 285 height 34
drag, startPoint x: 179, startPoint y: 209, endPoint x: 286, endPoint y: 208, distance: 107.0
click at [286, 208] on textarea "هذا لمنح أصدقائك هدية 😍 ايضا ستكسب مكافآت عند قيامهم بالشراء لأول مره 🤩 نظرا لز…" at bounding box center [309, 224] width 285 height 34
click at [289, 208] on textarea "هذا لمنح أصدقائك هدية 😍 ايضا ستكسب مكافآت عند قيامهم بالشراء لأول مره 🤩 نظرا لز…" at bounding box center [309, 224] width 285 height 34
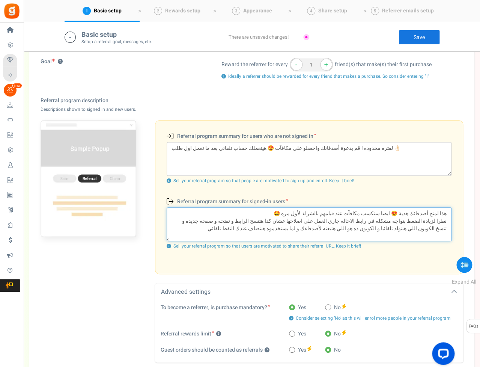
drag, startPoint x: 295, startPoint y: 210, endPoint x: 165, endPoint y: 202, distance: 129.7
click at [165, 202] on div "Referral program summary for signed-in users (Existing users) هذا لمنح أصدقائك …" at bounding box center [309, 226] width 296 height 58
click at [188, 213] on textarea "هذا لمنح أصدقائك هدية 😍 ايضا ستكسب مكافآت عند قيامهم بالشراء لأول مره 🤩 نظرا لز…" at bounding box center [309, 224] width 285 height 34
click at [448, 211] on textarea "هذا لمنح أصدقائك هدية 😍 ايضا ستكسب مكافآت عند قيامهم بالشراء لأول مره 🤩 نظرا لز…" at bounding box center [309, 224] width 285 height 34
click at [352, 226] on textarea "هذا لمنح أصدقائك هدية 😍 ايضا ستكسب مكافآت عند قيامهم بالشراء لأول مره 🤩 نظرا لز…" at bounding box center [309, 224] width 285 height 34
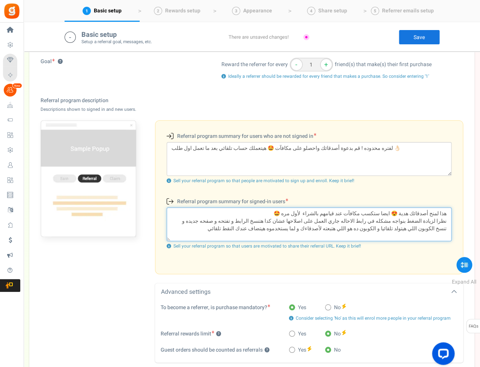
click at [352, 226] on textarea "هذا لمنح أصدقائك هدية 😍 ايضا ستكسب مكافآت عند قيامهم بالشراء لأول مره 🤩 نظرا لز…" at bounding box center [309, 224] width 285 height 34
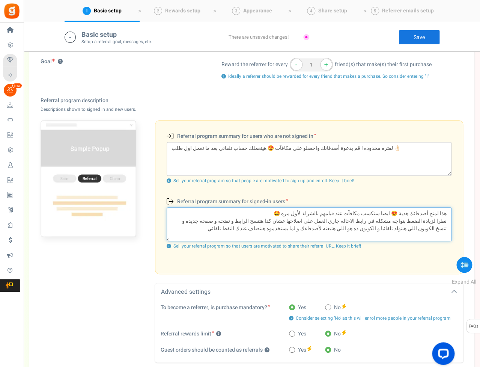
click at [331, 228] on textarea "هذا لمنح أصدقائك هدية 😍 ايضا ستكسب مكافآت عند قيامهم بالشراء لأول مره 🤩 نظرا لز…" at bounding box center [309, 224] width 285 height 34
drag, startPoint x: 250, startPoint y: 224, endPoint x: 450, endPoint y: 212, distance: 200.4
click at [450, 212] on textarea "هذا لمنح أصدقائك هدية 😍 ايضا ستكسب مكافآت عند قيامهم بالشراء لأول مره 🤩 نظرا لز…" at bounding box center [309, 224] width 285 height 34
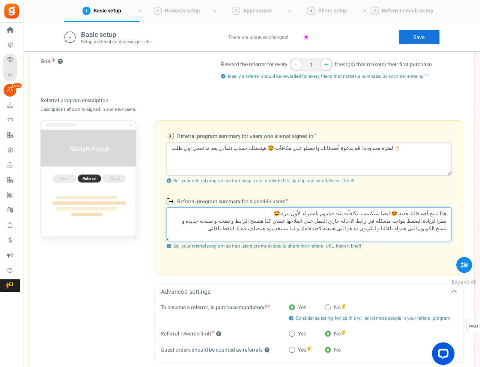
drag, startPoint x: 291, startPoint y: 226, endPoint x: 313, endPoint y: 222, distance: 22.5
click at [291, 226] on textarea "هذا لمنح أصدقائك هدية 😍 ايضا ستكسب مكافآت عند قيامهم بالشراء لأول مره 🤩 نظرا لز…" at bounding box center [309, 224] width 285 height 34
click at [267, 228] on textarea "هذا لمنح أصدقائك هدية 😍 ايضا ستكسب مكافآت عند قيامهم بالشراء لأول مره 🤩 نظرا لز…" at bounding box center [309, 224] width 285 height 34
type textarea "هذا لمنح أصدقائك هدية 😍 ايضا ستكسب مكافآت عند قيامهم بالشراء لأول مره 🤩 نظرا لز…"
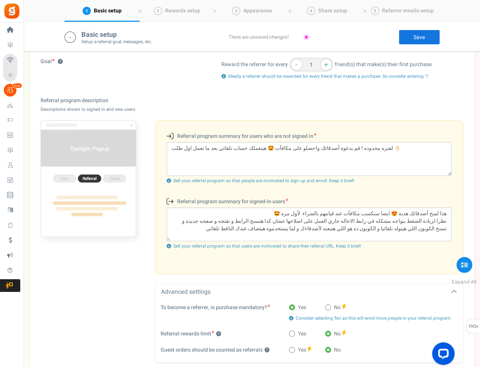
click at [421, 40] on link "Save" at bounding box center [418, 37] width 41 height 15
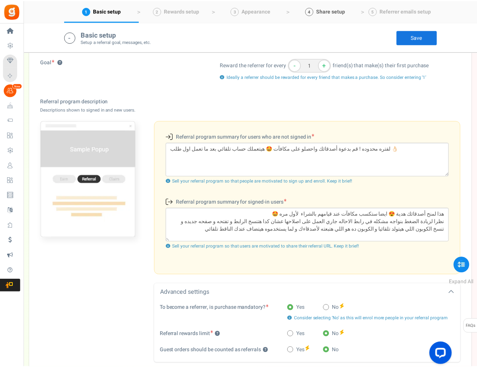
scroll to position [168, 0]
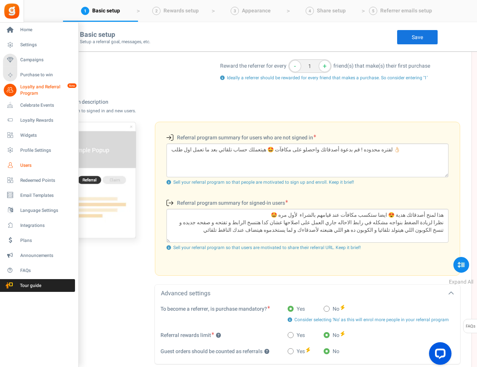
click at [17, 164] on link "Users" at bounding box center [39, 165] width 72 height 13
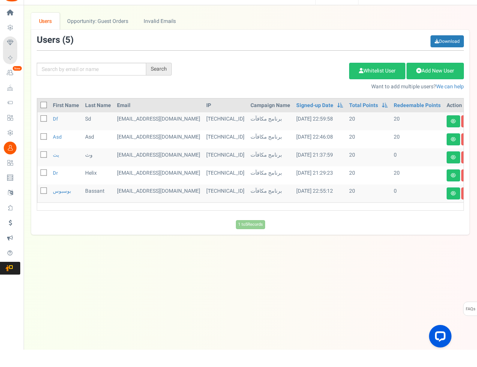
scroll to position [17, 0]
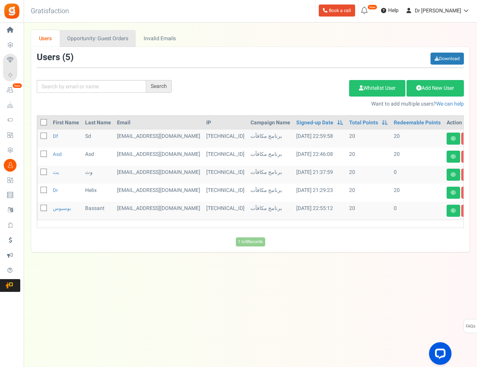
click at [105, 44] on link "Opportunity: Guest Orders" at bounding box center [98, 38] width 76 height 17
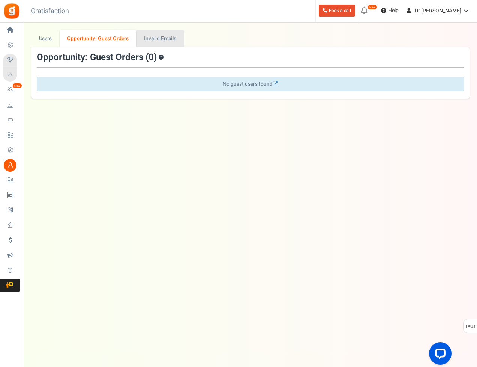
click at [151, 36] on link "Invalid Emails" at bounding box center [161, 38] width 48 height 17
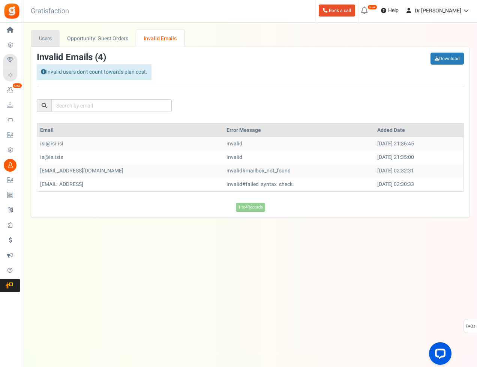
click at [45, 38] on link "Users" at bounding box center [45, 38] width 29 height 17
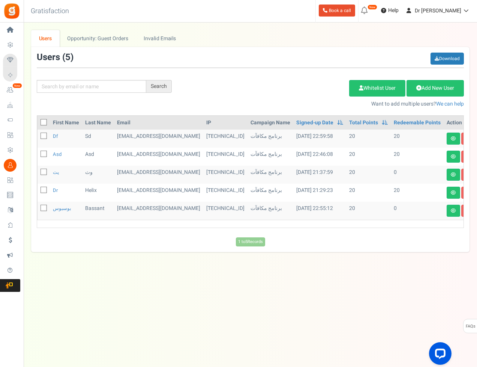
click at [206, 96] on div "Add Etsy Order Delete Selected Users Import Users Spam Protection Subtract Poin…" at bounding box center [323, 91] width 292 height 32
click at [14, 180] on icon at bounding box center [10, 180] width 13 height 13
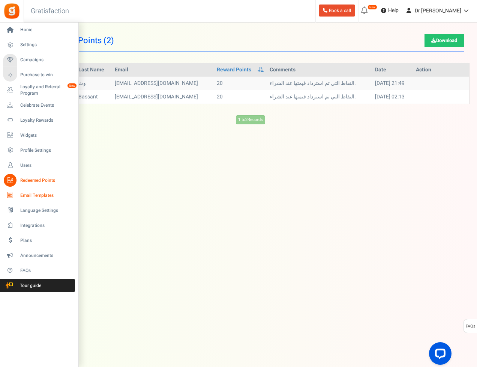
click at [32, 194] on span "Email Templates" at bounding box center [46, 195] width 53 height 6
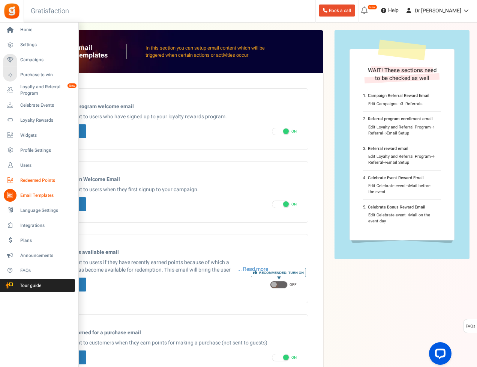
click at [43, 175] on link "Redeemed Points" at bounding box center [39, 180] width 72 height 13
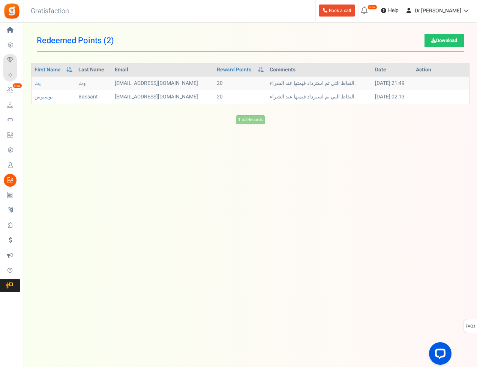
click at [213, 196] on div "Under maintenance we will be back soon We apologize for any inconvenience. The …" at bounding box center [251, 169] width 454 height 292
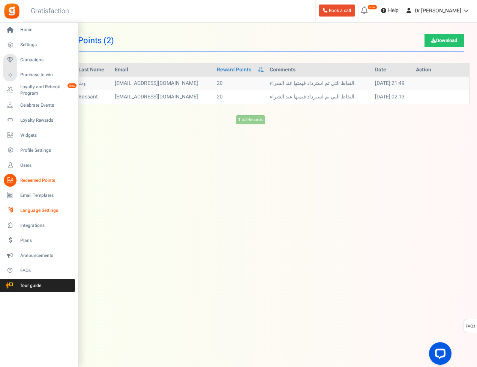
click at [23, 212] on span "Language Settings" at bounding box center [46, 210] width 53 height 6
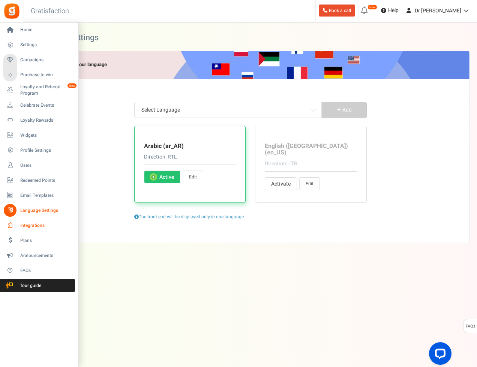
click at [23, 223] on span "Integrations" at bounding box center [46, 225] width 53 height 6
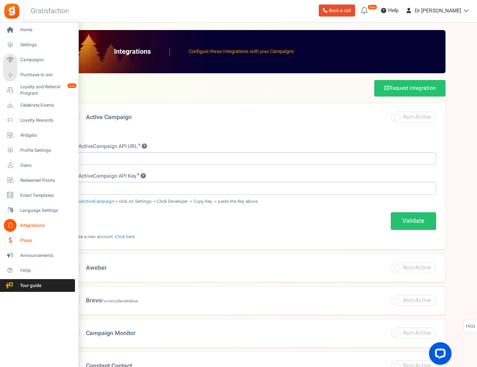
click at [23, 239] on span "Plans" at bounding box center [46, 240] width 53 height 6
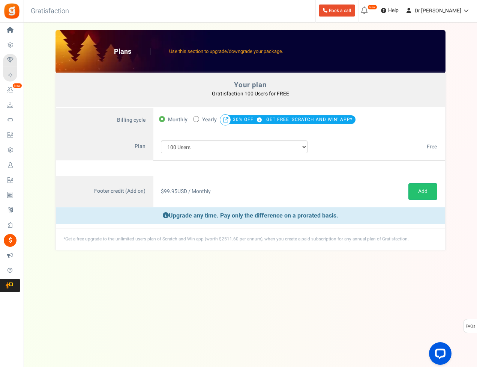
click at [0, 0] on html "Install now Back to Home Back to program setup Home Settings Campaigns Purchase…" at bounding box center [238, 176] width 477 height 352
click at [201, 118] on label "50% OFF Limited time offer! Yearly 30% OFF GET FREE 'SCRATCH AND WIN' APP*" at bounding box center [274, 119] width 162 height 11
click at [198, 118] on input "50% OFF Limited time offer! Yearly 30% OFF GET FREE 'SCRATCH AND WIN' APP*" at bounding box center [195, 118] width 5 height 5
radio input "true"
click at [166, 117] on label "Monthly" at bounding box center [173, 119] width 29 height 11
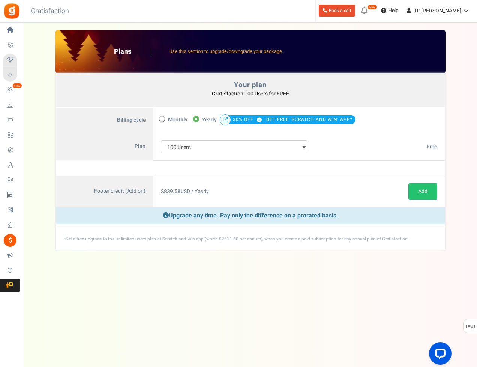
click at [164, 117] on input "Monthly" at bounding box center [161, 118] width 5 height 5
radio input "true"
click at [195, 117] on span at bounding box center [196, 119] width 6 height 6
click at [195, 117] on input "50% OFF Limited time offer! Yearly 30% OFF GET FREE 'SCRATCH AND WIN' APP*" at bounding box center [195, 118] width 5 height 5
radio input "true"
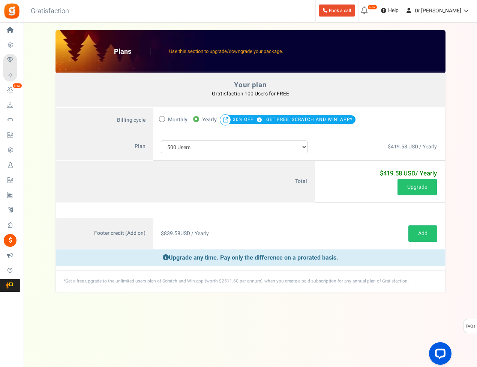
click at [0, 0] on html "Install now Back to Home Back to program setup Home Settings Campaigns Purchase…" at bounding box center [238, 176] width 477 height 352
select select "883"
click at [0, 0] on html "Install now Back to Home Back to program setup Home Settings Campaigns Purchase…" at bounding box center [238, 176] width 477 height 352
drag, startPoint x: 176, startPoint y: 145, endPoint x: 0, endPoint y: 0, distance: 228.7
click at [0, 0] on html "Install now Back to Home Back to program setup Home Settings Campaigns Purchase…" at bounding box center [238, 176] width 477 height 352
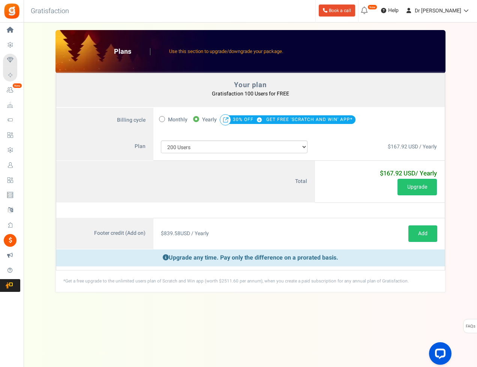
click at [172, 120] on span "Monthly" at bounding box center [178, 119] width 20 height 11
click at [164, 120] on input "Monthly" at bounding box center [161, 118] width 5 height 5
radio input "true"
click at [199, 119] on span at bounding box center [196, 119] width 6 height 6
click at [198, 119] on input "50% OFF Limited time offer! Yearly 30% OFF GET FREE 'SCRATCH AND WIN' APP*" at bounding box center [195, 118] width 5 height 5
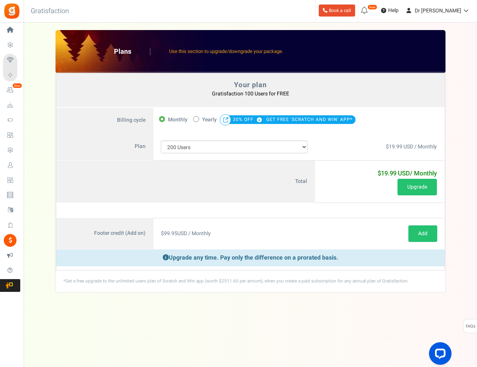
radio input "true"
click at [175, 120] on span "Monthly" at bounding box center [178, 119] width 20 height 11
click at [164, 120] on input "Monthly" at bounding box center [161, 118] width 5 height 5
radio input "true"
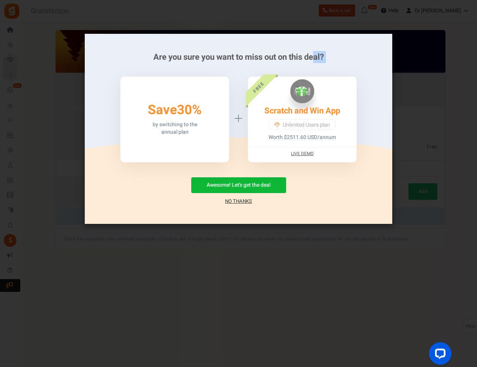
drag, startPoint x: 208, startPoint y: 62, endPoint x: 314, endPoint y: 57, distance: 105.9
click at [314, 57] on div "Are you sure you want to miss out on this deal? 50% Save 30% by switching to th…" at bounding box center [238, 129] width 285 height 152
click at [232, 201] on link "No Thanks" at bounding box center [238, 201] width 27 height 8
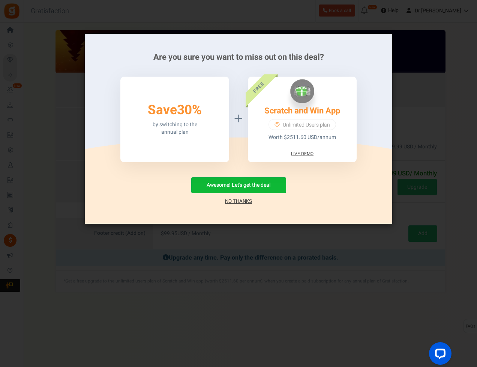
click at [233, 202] on link "No Thanks" at bounding box center [238, 201] width 27 height 8
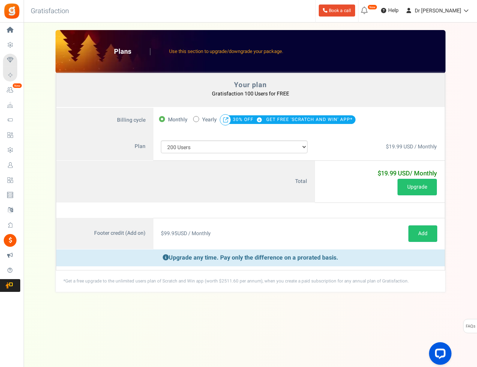
click at [278, 153] on div "100 Users 200 Users 500 Users 1000 Users 2000 Users 3000 Users 4000 Users 5000 …" at bounding box center [234, 147] width 162 height 28
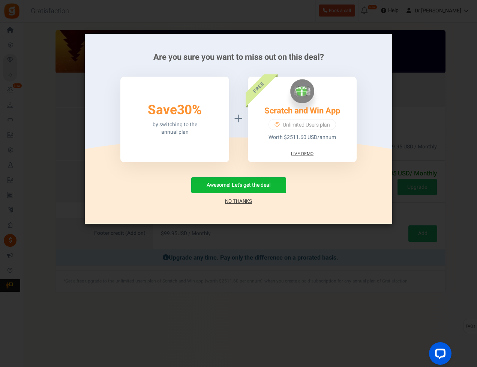
click at [246, 201] on link "No Thanks" at bounding box center [238, 201] width 27 height 8
click at [246, 200] on link "No Thanks" at bounding box center [238, 201] width 27 height 8
click at [241, 199] on link "No Thanks" at bounding box center [238, 201] width 27 height 8
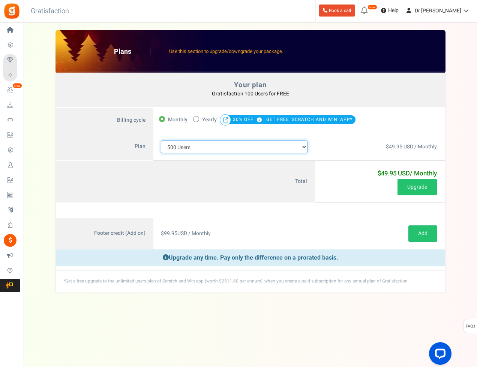
select select "880"
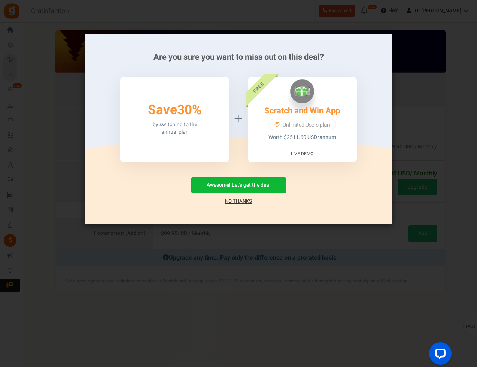
click at [232, 201] on link "No Thanks" at bounding box center [238, 201] width 27 height 8
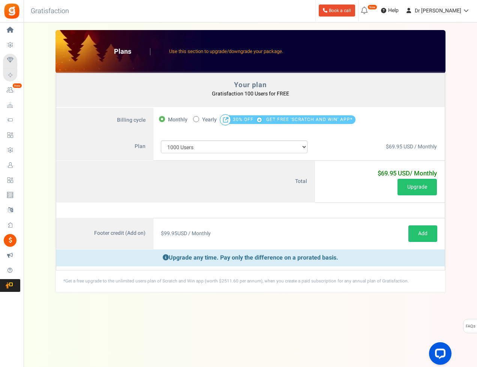
click at [272, 118] on span "GET FREE 'SCRATCH AND WIN' APP*" at bounding box center [309, 119] width 86 height 11
click at [200, 119] on label "50% OFF Limited time offer! Yearly 30% OFF GET FREE 'SCRATCH AND WIN' APP*" at bounding box center [274, 119] width 162 height 11
click at [198, 119] on input "50% OFF Limited time offer! Yearly 30% OFF GET FREE 'SCRATCH AND WIN' APP*" at bounding box center [195, 118] width 5 height 5
radio input "true"
click at [175, 119] on span "Monthly" at bounding box center [178, 119] width 20 height 11
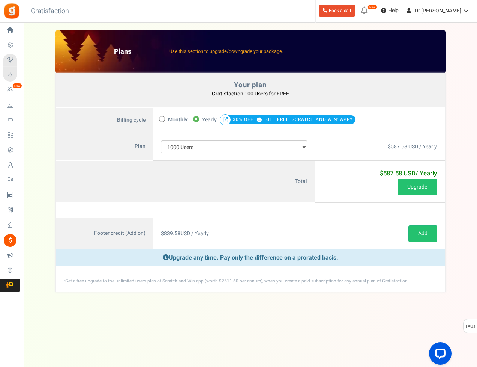
click at [164, 119] on input "Monthly" at bounding box center [161, 118] width 5 height 5
radio input "true"
click at [197, 118] on span at bounding box center [196, 119] width 6 height 6
click at [197, 118] on input "50% OFF Limited time offer! Yearly 30% OFF GET FREE 'SCRATCH AND WIN' APP*" at bounding box center [195, 118] width 5 height 5
radio input "true"
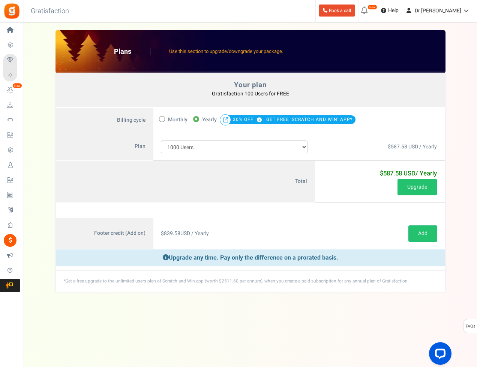
click at [234, 140] on div "100 Users 200 Users 500 Users 1000 Users 2000 Users 3000 Users 4000 Users 5000 …" at bounding box center [234, 147] width 162 height 28
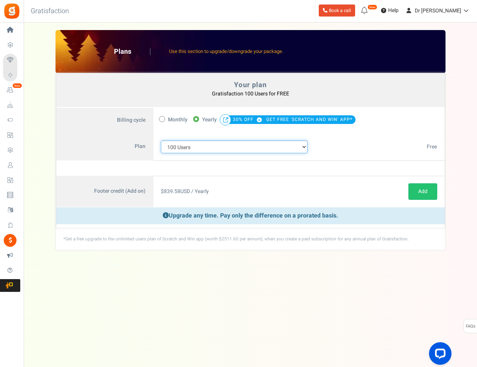
click at [263, 148] on select "100 Users 200 Users 500 Users 1000 Users 2000 Users 3000 Users 4000 Users 5000 …" at bounding box center [234, 146] width 147 height 13
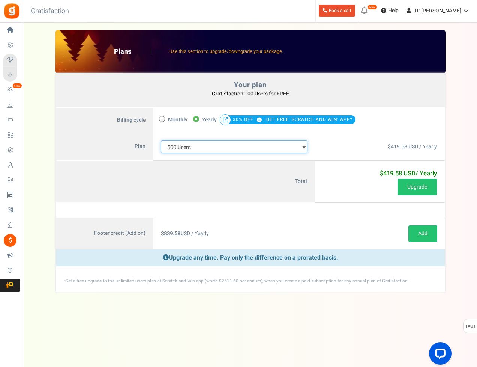
select select "880"
drag, startPoint x: 269, startPoint y: 147, endPoint x: 370, endPoint y: 154, distance: 100.8
click at [0, 0] on html "Install now Back to Home Back to program setup Home Settings Campaigns Purchase…" at bounding box center [238, 176] width 477 height 352
click at [371, 149] on div "$587.58 USD / Yearly Free" at bounding box center [379, 147] width 129 height 28
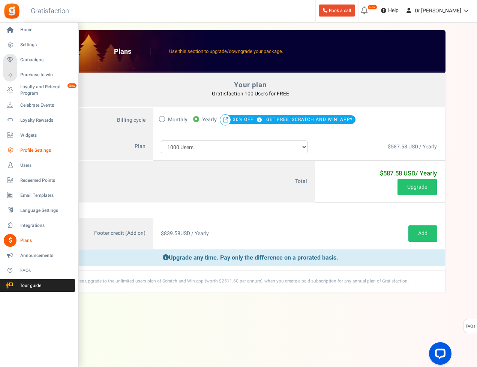
drag, startPoint x: 391, startPoint y: 363, endPoint x: 24, endPoint y: 151, distance: 423.8
click at [0, 0] on html "Install now Back to Home Back to program setup Home Settings Campaigns Purchase…" at bounding box center [238, 176] width 477 height 352
click at [37, 167] on span "Users" at bounding box center [46, 165] width 53 height 6
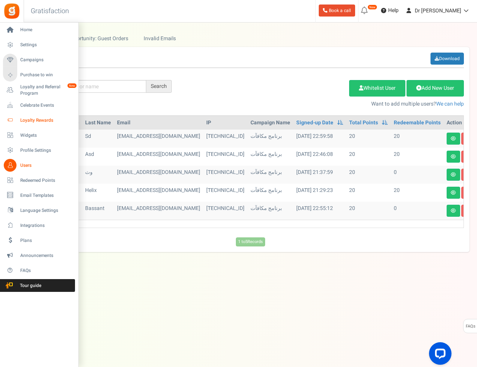
click at [45, 117] on span "Loyalty Rewards" at bounding box center [46, 120] width 53 height 6
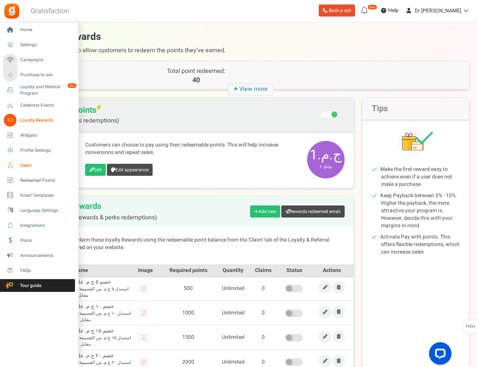
click at [30, 163] on span "Users" at bounding box center [46, 165] width 53 height 6
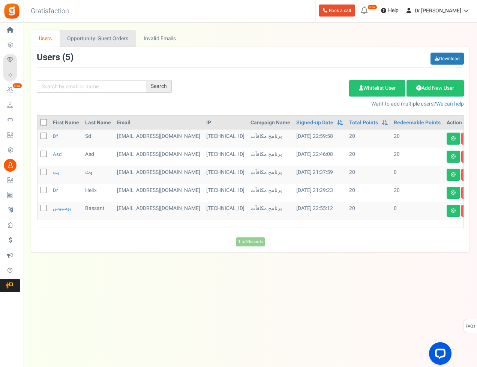
click at [69, 35] on link "Opportunity: Guest Orders" at bounding box center [98, 38] width 76 height 17
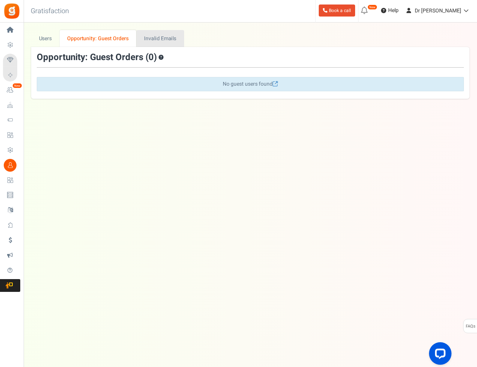
click at [163, 40] on link "Invalid Emails" at bounding box center [161, 38] width 48 height 17
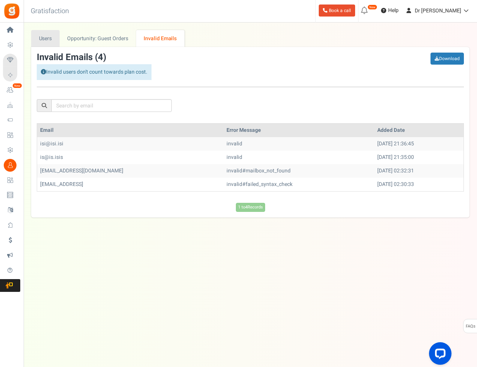
click at [45, 39] on link "Users" at bounding box center [45, 38] width 29 height 17
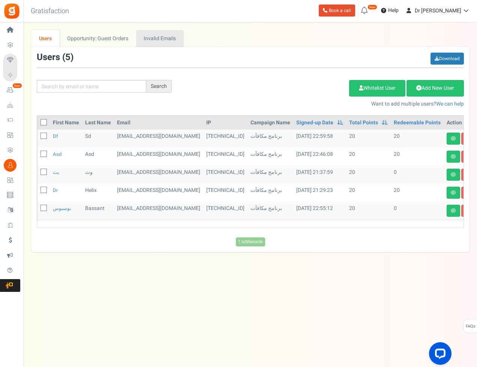
click at [166, 41] on link "Invalid Emails" at bounding box center [160, 38] width 48 height 17
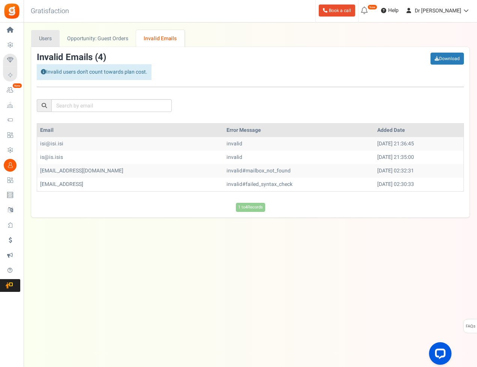
click at [44, 39] on link "Users" at bounding box center [45, 38] width 29 height 17
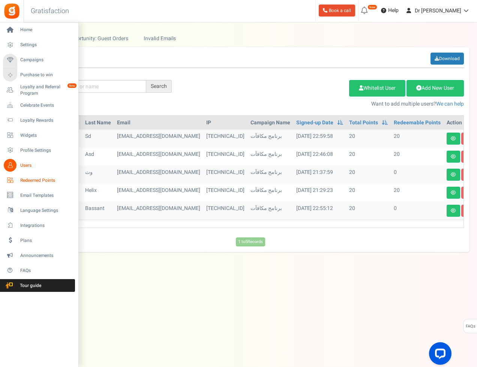
click at [37, 184] on link "Redeemed Points" at bounding box center [39, 180] width 72 height 13
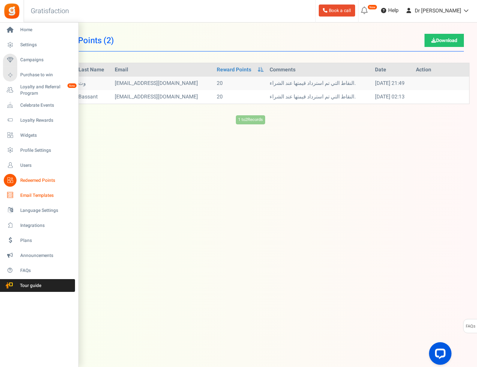
click at [35, 194] on span "Email Templates" at bounding box center [46, 195] width 53 height 6
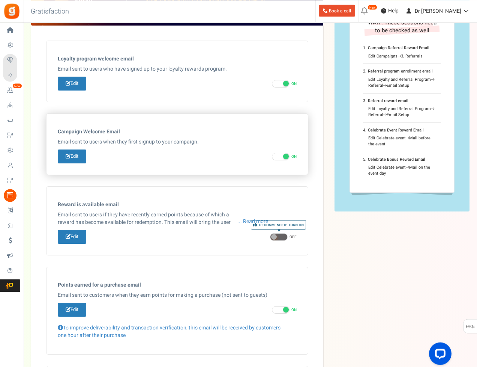
scroll to position [32, 0]
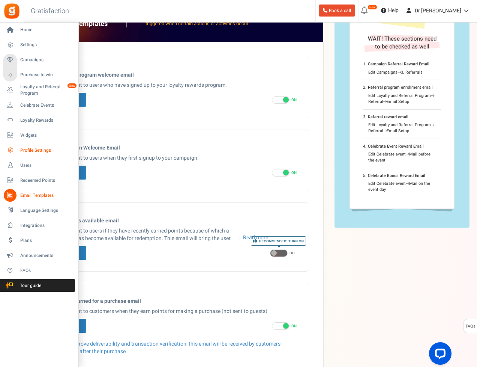
click at [23, 151] on span "Profile Settings" at bounding box center [46, 150] width 53 height 6
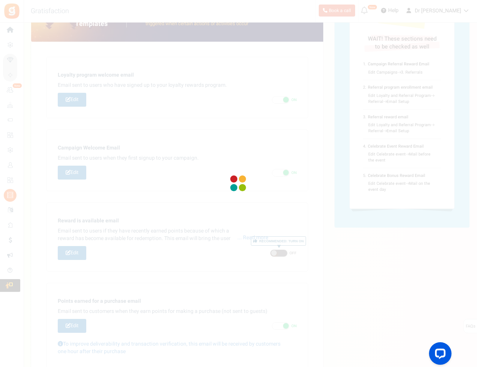
scroll to position [17, 0]
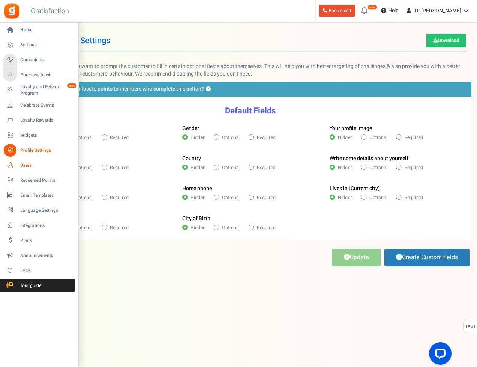
click at [28, 168] on span "Users" at bounding box center [46, 165] width 53 height 6
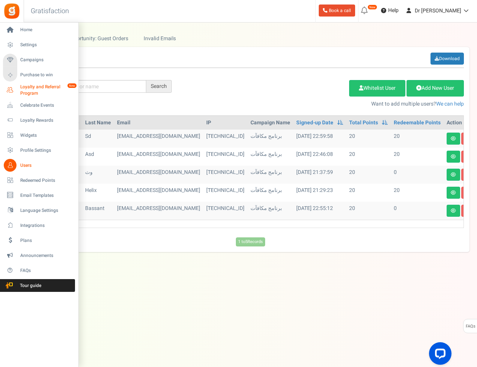
click at [28, 96] on span "Loyalty and Referral Program" at bounding box center [47, 90] width 55 height 13
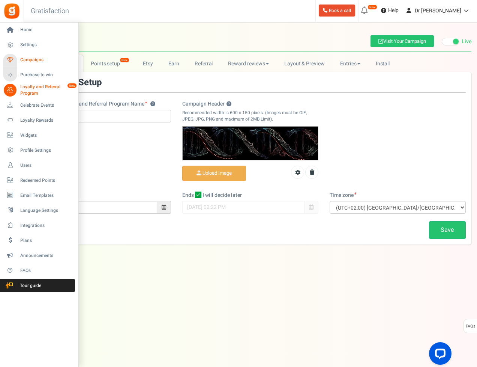
click at [40, 63] on span "Campaigns" at bounding box center [46, 60] width 53 height 6
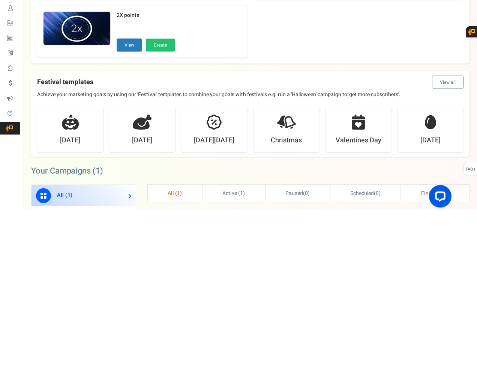
scroll to position [112, 0]
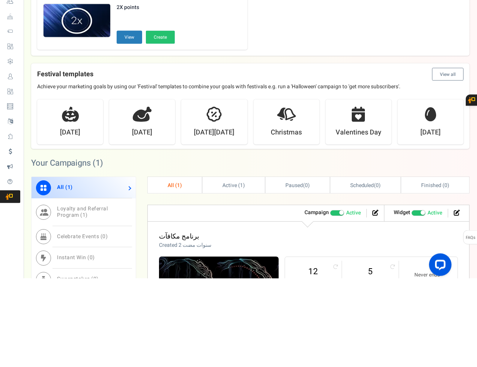
click at [311, 366] on small "Entries" at bounding box center [314, 369] width 42 height 7
copy small "Entries"
drag, startPoint x: 281, startPoint y: 390, endPoint x: 0, endPoint y: -201, distance: 654.8
click at [316, 354] on link "12" at bounding box center [314, 360] width 42 height 12
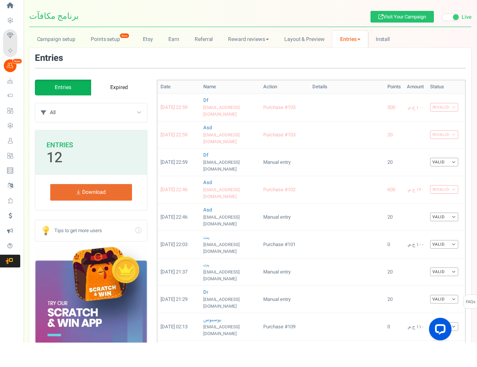
click at [0, 0] on span "Campaigns" at bounding box center [0, 0] width 0 height 0
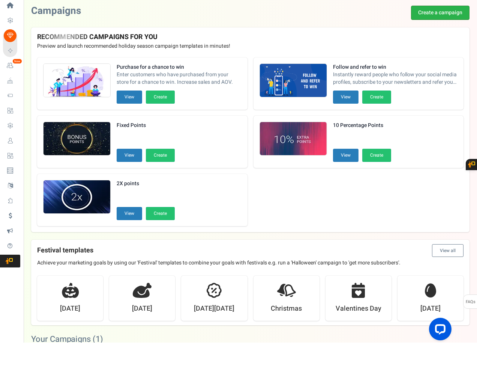
click at [441, 39] on link "Create a campaign" at bounding box center [440, 37] width 59 height 14
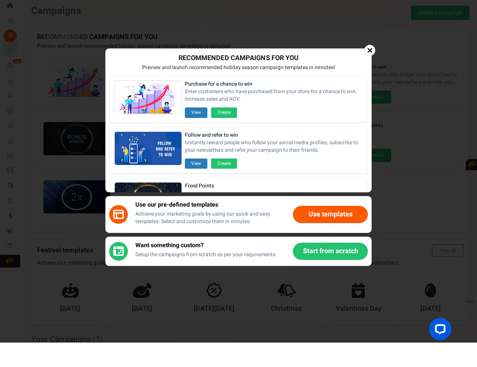
click at [317, 277] on button "Start from scratch" at bounding box center [330, 275] width 75 height 17
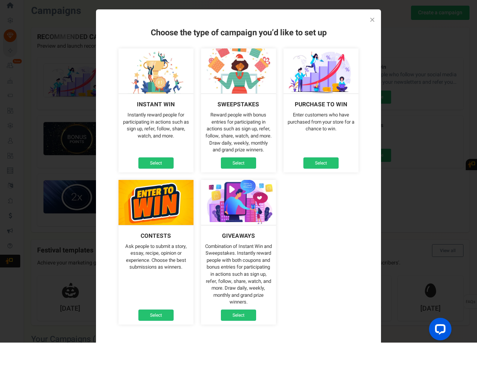
drag, startPoint x: 131, startPoint y: 125, endPoint x: 342, endPoint y: 314, distance: 283.5
click at [341, 314] on ul "Instant win Instantly reward people for participating in actions such as sign u…" at bounding box center [239, 210] width 248 height 283
click at [147, 128] on h4 "Instant win" at bounding box center [156, 129] width 38 height 6
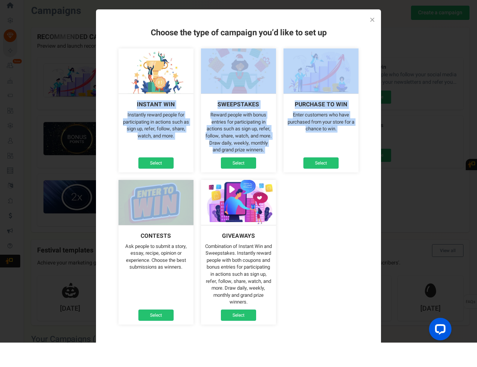
drag, startPoint x: 147, startPoint y: 128, endPoint x: 360, endPoint y: 235, distance: 238.8
click at [357, 233] on ul "Instant win Instantly reward people for participating in actions such as sign u…" at bounding box center [239, 210] width 248 height 283
click at [349, 233] on ul "Instant win Instantly reward people for participating in actions such as sign u…" at bounding box center [239, 210] width 248 height 283
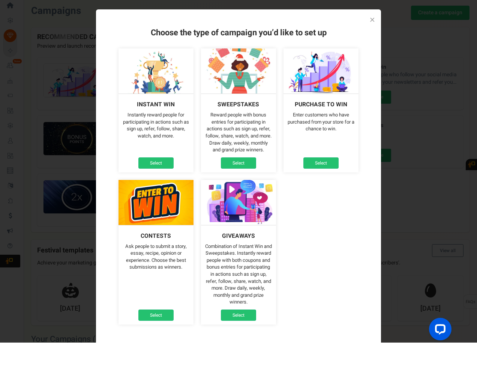
click at [131, 116] on img at bounding box center [156, 95] width 75 height 45
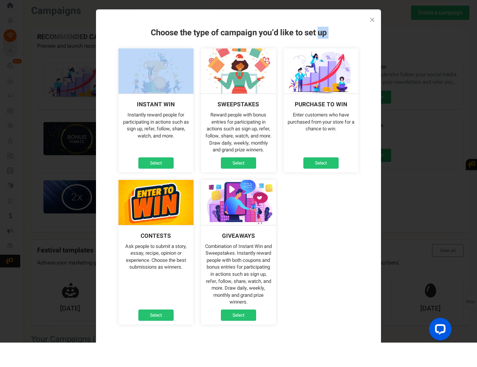
drag, startPoint x: 131, startPoint y: 116, endPoint x: 277, endPoint y: 276, distance: 217.0
click at [283, 287] on ul "Instant win Instantly reward people for participating in actions such as sign u…" at bounding box center [239, 210] width 248 height 283
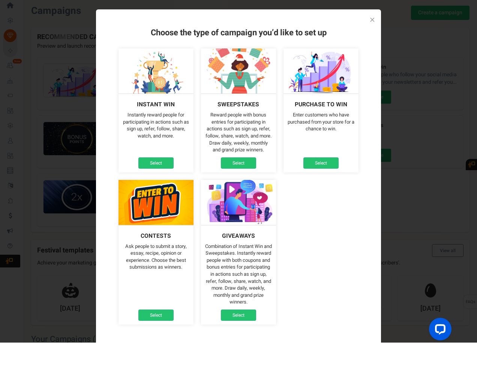
click at [125, 128] on div "Instant win Instantly reward people for participating in actions such as sign u…" at bounding box center [156, 157] width 75 height 79
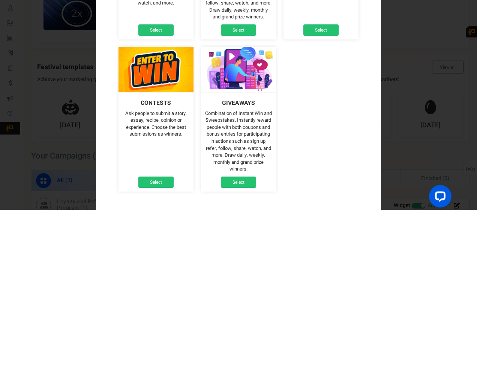
scroll to position [37, 0]
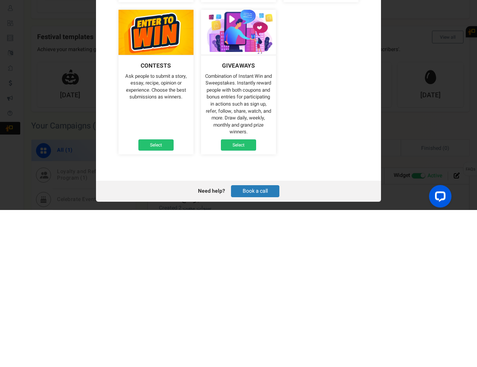
drag, startPoint x: 125, startPoint y: 128, endPoint x: 304, endPoint y: 134, distance: 178.7
click at [304, 134] on ul "Instant win Instantly reward people for participating in actions such as sign u…" at bounding box center [239, 173] width 248 height 283
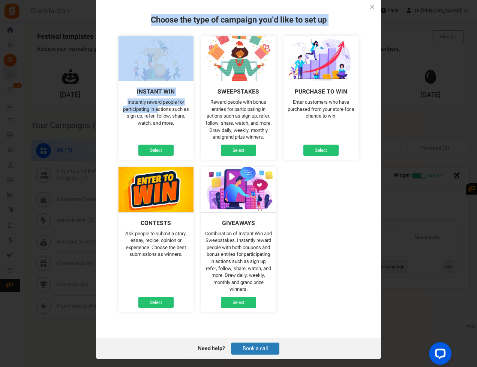
copy ul "Instantly reward people for participating in actions such as sign up, refer, fo…"
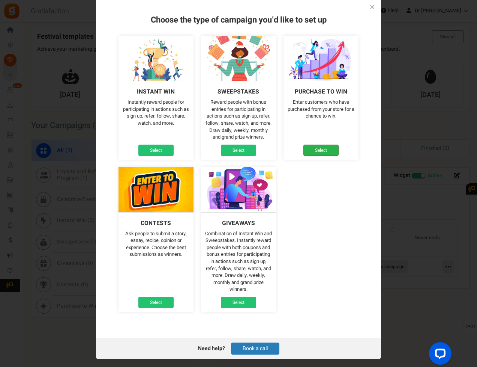
click at [306, 144] on link "Select" at bounding box center [321, 149] width 35 height 11
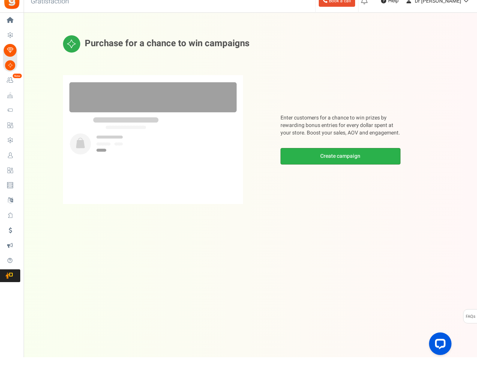
click at [302, 158] on link "Create campaign" at bounding box center [341, 166] width 120 height 17
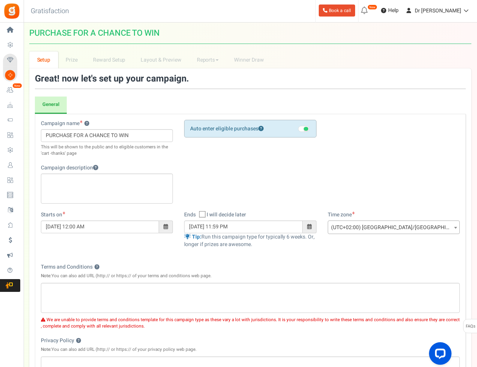
drag, startPoint x: 377, startPoint y: 362, endPoint x: 310, endPoint y: 283, distance: 103.3
click at [0, 0] on html "Install now Back to Home Back to program setup Home Settings Campaigns Purchase…" at bounding box center [238, 248] width 477 height 497
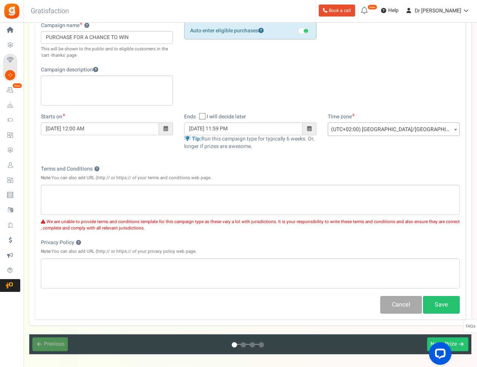
scroll to position [31, 0]
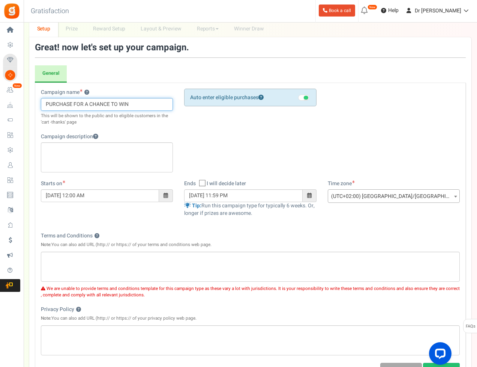
click at [65, 104] on input "PURCHASE FOR A CHANCE TO WIN" at bounding box center [107, 104] width 132 height 13
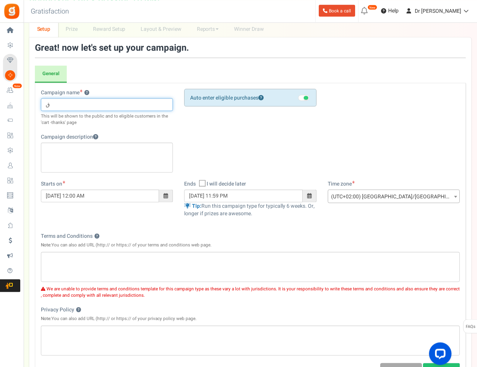
scroll to position [31, 0]
type input "ق"
type input "referal to win"
click at [221, 181] on span "I will decide later" at bounding box center [226, 184] width 39 height 8
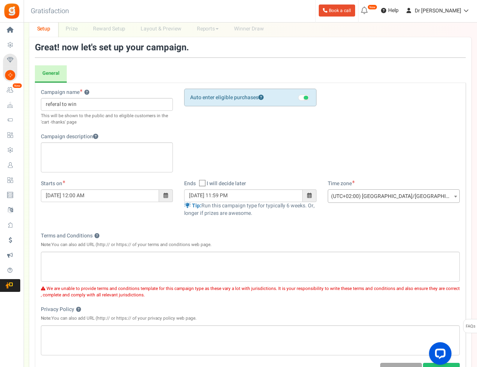
click at [197, 181] on input "I will decide later" at bounding box center [194, 183] width 5 height 5
checkbox input "true"
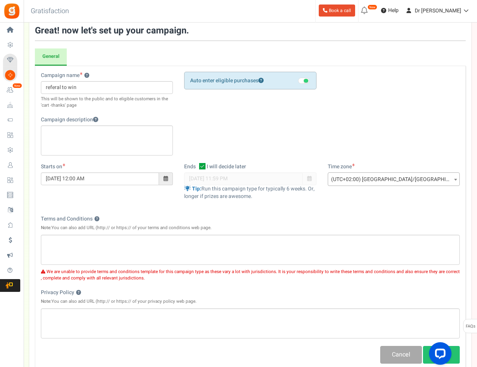
scroll to position [35, 0]
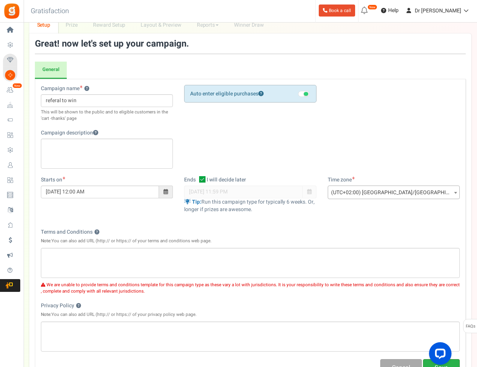
click at [440, 356] on div "Campaign name ? Display Title shown publicly referal to win This will be shown …" at bounding box center [250, 231] width 431 height 304
click at [438, 359] on button "Save" at bounding box center [441, 368] width 37 height 18
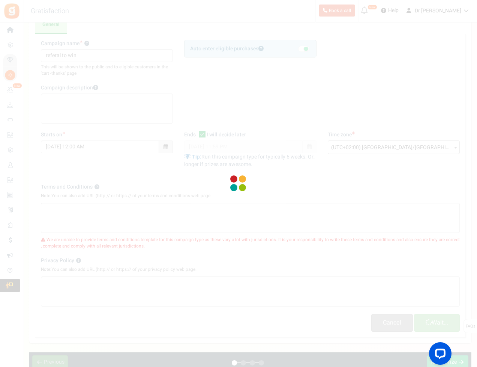
scroll to position [90, 0]
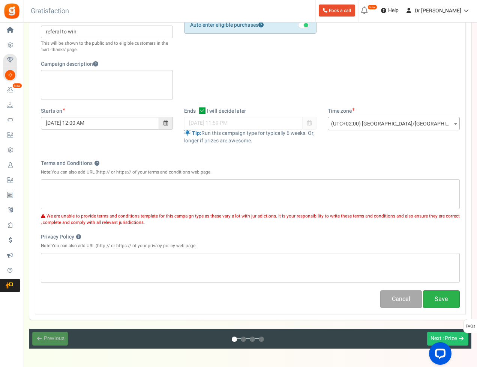
scroll to position [103, 0]
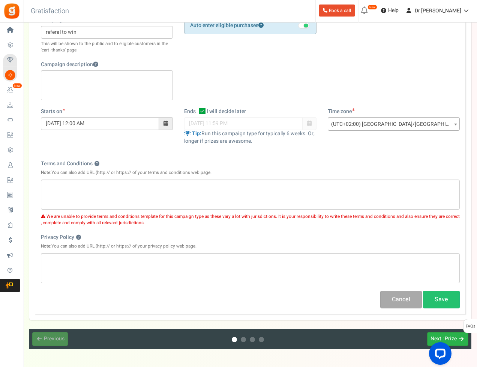
click at [447, 337] on span ": Prize" at bounding box center [450, 338] width 14 height 8
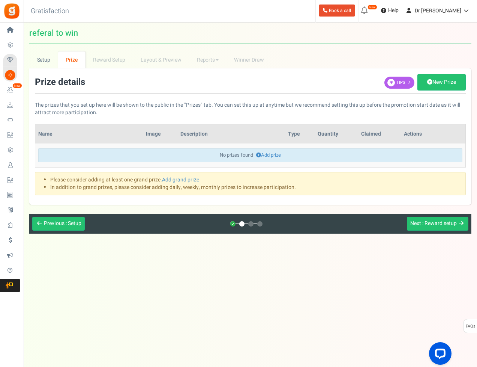
scroll to position [17, 0]
click at [118, 68] on div "init prizectrl Prize details New Prize Tips The prizes that you set up here wil…" at bounding box center [250, 136] width 442 height 136
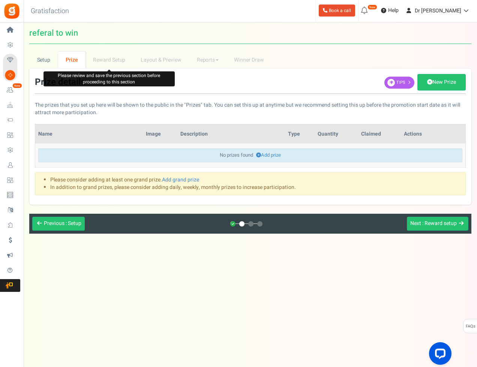
click at [117, 51] on li "Reward Setup" at bounding box center [110, 59] width 48 height 17
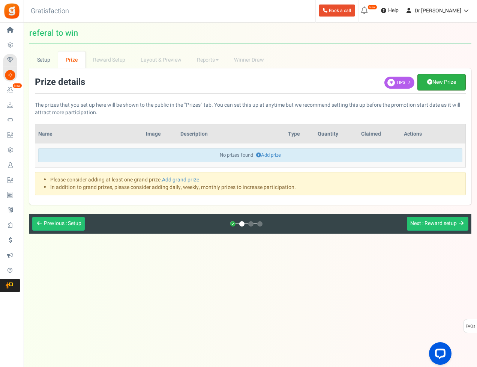
click at [428, 74] on link "New Prize" at bounding box center [442, 82] width 48 height 17
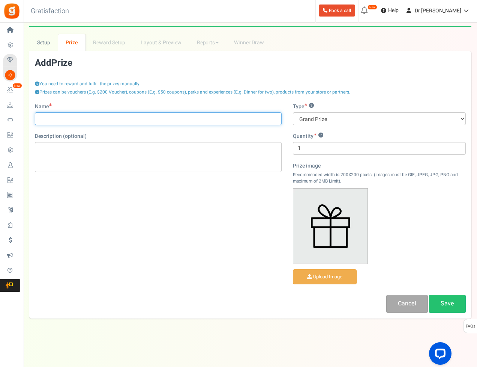
drag, startPoint x: 71, startPoint y: 120, endPoint x: 119, endPoint y: 125, distance: 48.3
click at [71, 119] on input "Name" at bounding box center [158, 118] width 247 height 13
type input "i"
type input "prize"
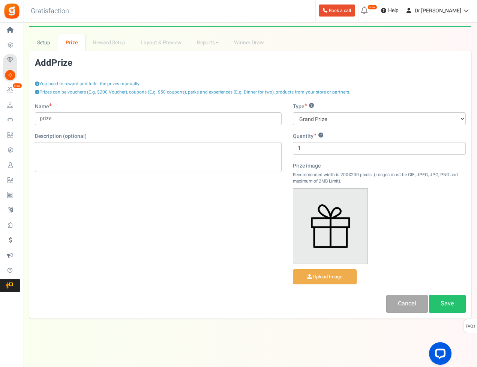
click at [0, 0] on html "Install now Back to Home Back to program setup Home Settings Campaigns Purchase…" at bounding box center [238, 175] width 477 height 385
click at [305, 146] on input "1" at bounding box center [379, 148] width 173 height 13
click at [231, 200] on div "Name prize Description (optional) Type ? Grand Prize Daily Prize Weekly Prize M…" at bounding box center [250, 208] width 442 height 210
select select "monthly"
click at [442, 295] on link "Save" at bounding box center [447, 304] width 37 height 18
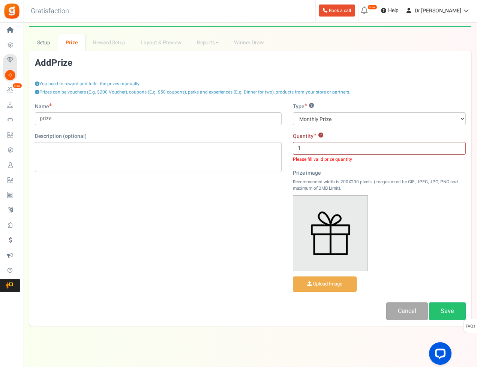
click at [426, 274] on div "Prize image Recommended width is 200X200 pixels. (Images must be GIF, JPEG, JPG…" at bounding box center [379, 231] width 173 height 125
click at [326, 144] on input "1" at bounding box center [379, 148] width 173 height 13
type input "10"
click at [449, 308] on link "Save" at bounding box center [447, 311] width 37 height 18
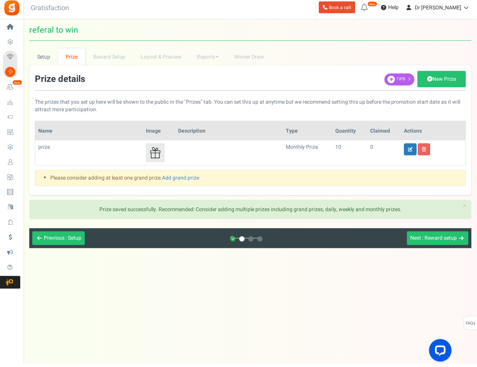
scroll to position [17, 0]
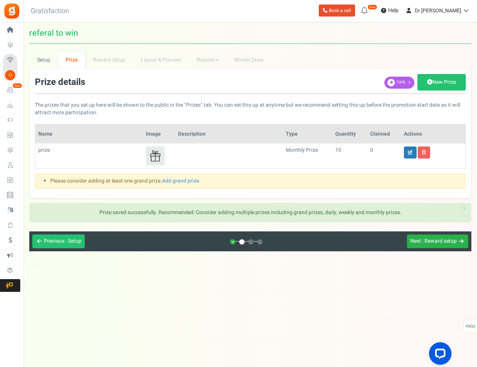
click at [426, 237] on span ": Reward setup" at bounding box center [440, 241] width 35 height 8
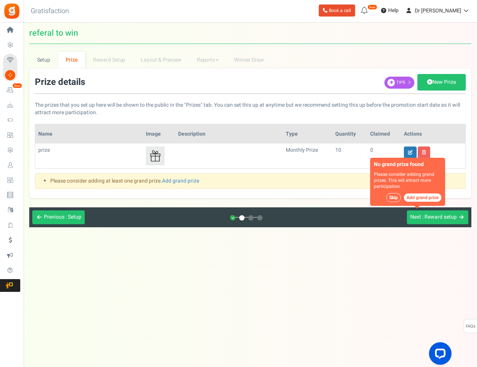
click at [396, 193] on button "Skip" at bounding box center [393, 197] width 15 height 9
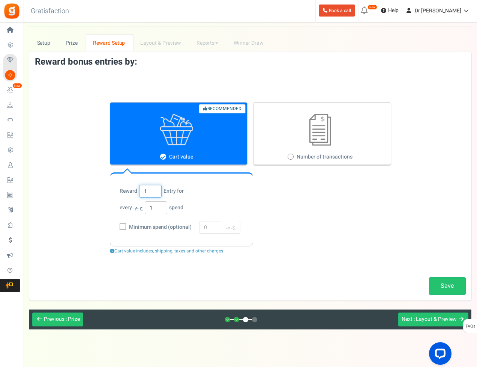
click at [149, 191] on input "1" at bounding box center [150, 191] width 23 height 13
click at [314, 157] on span "Number of transactions" at bounding box center [325, 157] width 56 height 8
click at [293, 157] on input "Number of transactions" at bounding box center [290, 157] width 5 height 5
radio input "true"
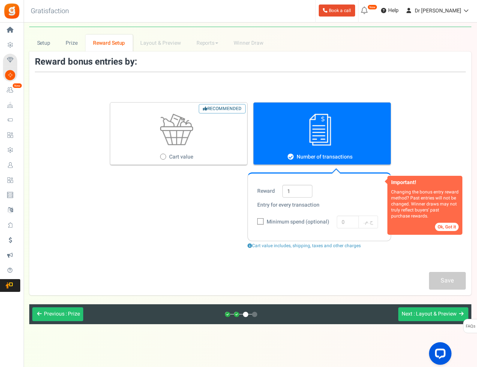
click at [355, 221] on div "Minimum spend (optional) 0 ج.م.‏" at bounding box center [319, 221] width 124 height 15
click at [448, 224] on button "Ok, Got it" at bounding box center [447, 227] width 24 height 8
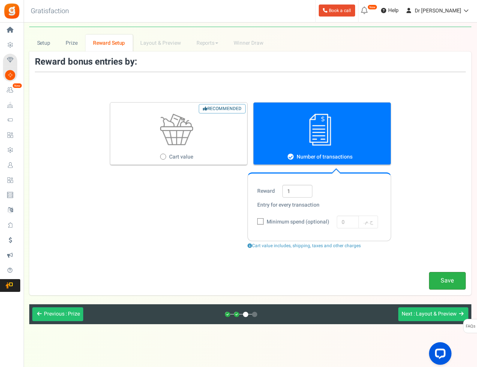
click at [444, 287] on link "Save" at bounding box center [447, 281] width 37 height 18
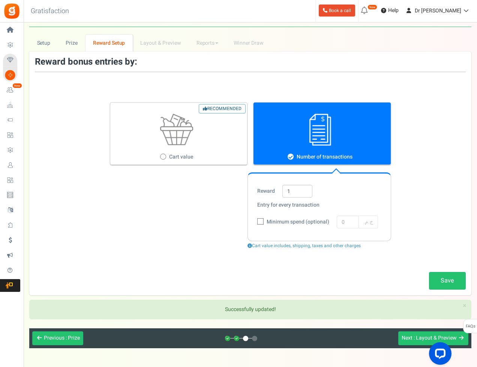
click at [408, 335] on span "Next" at bounding box center [407, 338] width 11 height 8
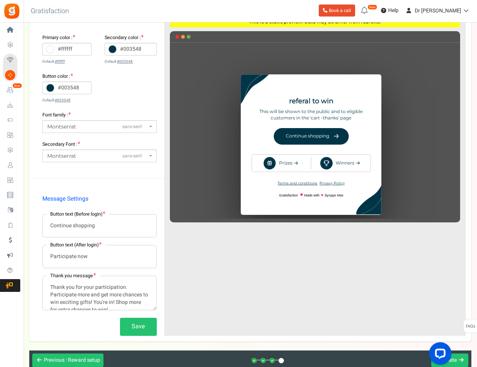
scroll to position [120, 0]
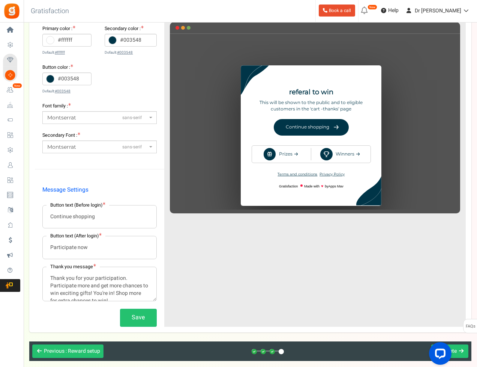
click at [347, 154] on div "♥" at bounding box center [315, 125] width 290 height 168
click at [293, 154] on div "♥" at bounding box center [315, 125] width 290 height 168
click at [272, 155] on div "♥" at bounding box center [315, 125] width 290 height 168
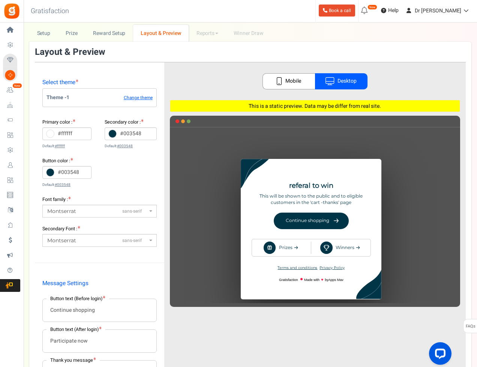
scroll to position [24, 0]
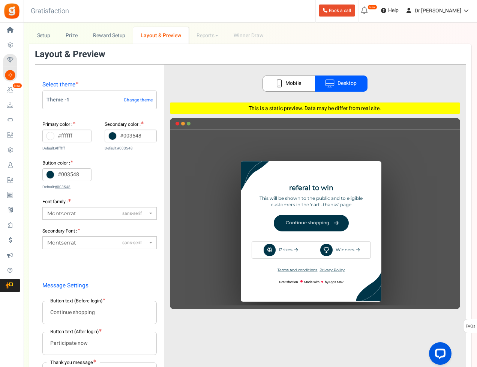
click at [289, 80] on link "Mobile" at bounding box center [289, 83] width 53 height 16
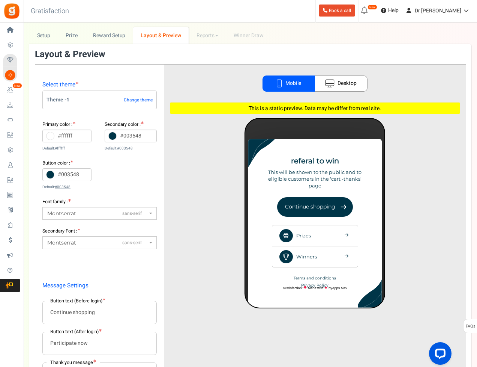
click at [334, 84] on icon at bounding box center [330, 84] width 9 height 8
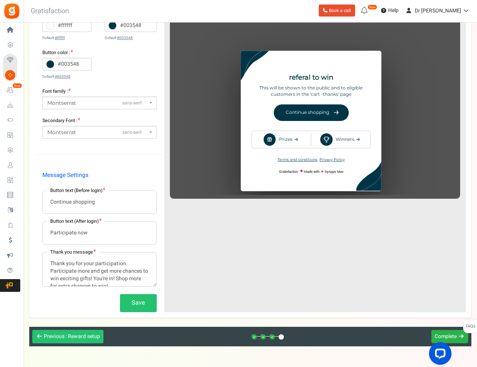
click at [443, 335] on span "Complete" at bounding box center [446, 336] width 22 height 8
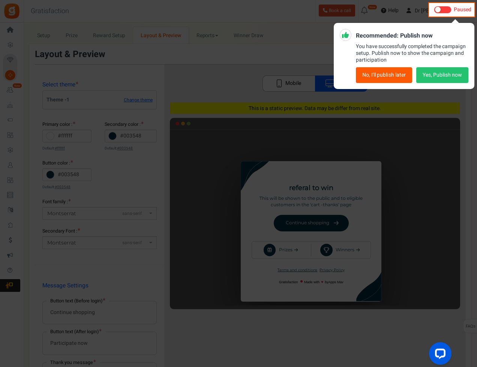
click at [372, 73] on button "No, I'll publish later" at bounding box center [384, 75] width 56 height 16
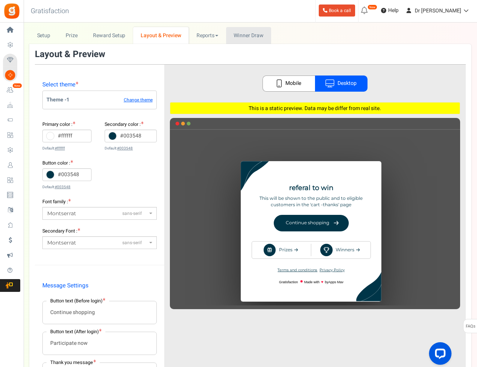
click at [243, 38] on span "Winner Draw" at bounding box center [249, 36] width 30 height 8
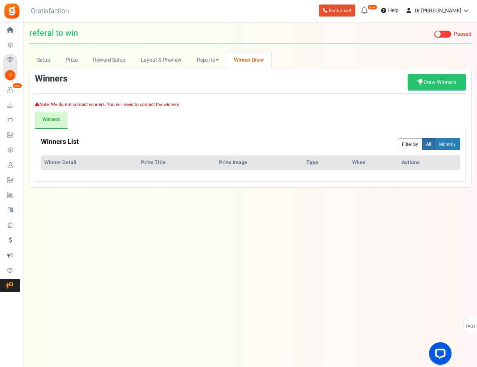
scroll to position [17, 0]
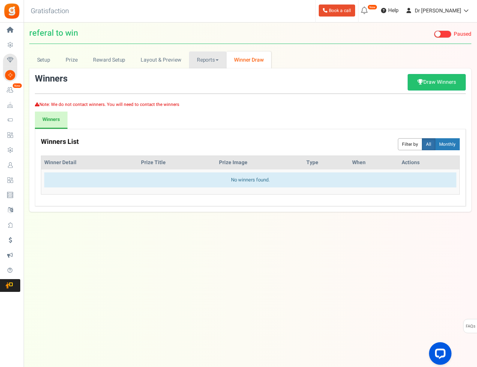
click at [211, 51] on link "Reports" at bounding box center [208, 59] width 38 height 17
click at [44, 45] on div at bounding box center [238, 183] width 477 height 367
click at [146, 247] on div "Under maintenance we will be back soon We apologize for any inconvenience. The …" at bounding box center [251, 169] width 454 height 292
click at [96, 51] on link "Reward Setup" at bounding box center [110, 59] width 48 height 17
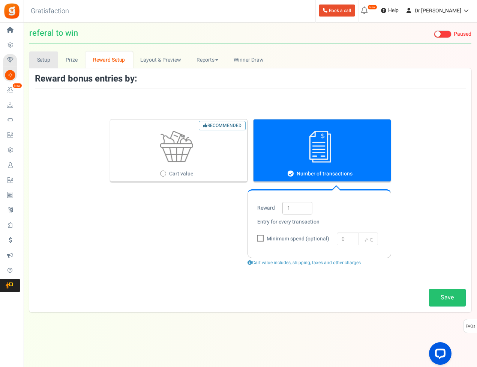
click at [50, 51] on link "Setup" at bounding box center [43, 59] width 29 height 17
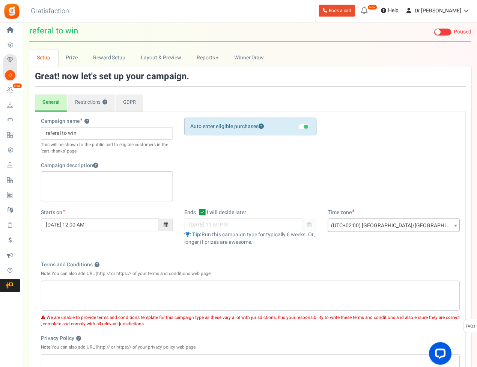
scroll to position [0, 0]
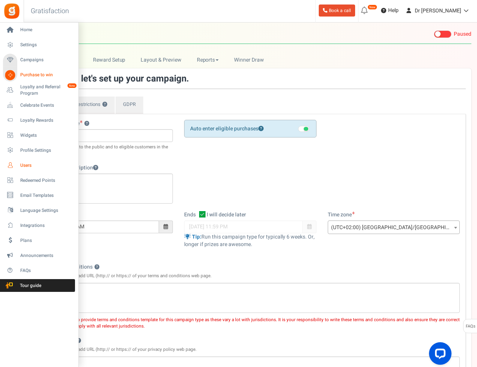
click at [20, 166] on span "Users" at bounding box center [46, 165] width 53 height 6
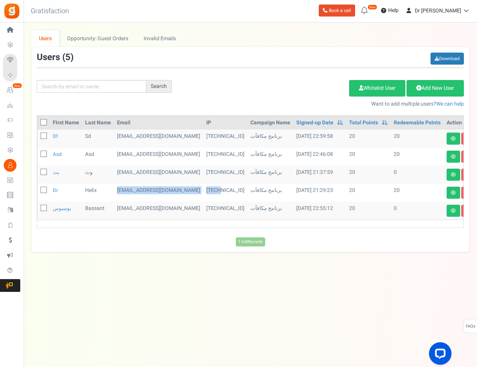
drag, startPoint x: 112, startPoint y: 190, endPoint x: 214, endPoint y: 186, distance: 101.4
click at [205, 186] on tr "dr helix drhelix3@gmail.com 197.35.89.101 برنامج مكافآت 12/08/2025 21:29:23 All…" at bounding box center [260, 192] width 444 height 18
click at [154, 276] on div "Under maintenance we will be back soon We apologize for any inconvenience. The …" at bounding box center [251, 169] width 454 height 292
drag, startPoint x: 114, startPoint y: 154, endPoint x: 141, endPoint y: 151, distance: 27.6
click at [142, 151] on td "and.abdo123@gmail.com" at bounding box center [158, 156] width 89 height 18
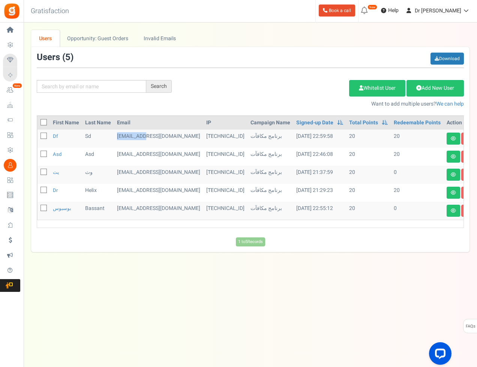
drag, startPoint x: 115, startPoint y: 136, endPoint x: 146, endPoint y: 137, distance: 31.2
click at [146, 137] on td "anterbeh123@gmail.com" at bounding box center [158, 138] width 89 height 18
drag, startPoint x: 103, startPoint y: 156, endPoint x: 159, endPoint y: 152, distance: 56.4
click at [136, 152] on tr "asd asd and.abdo123@gmail.com 197.35.89.101 برنامج مكافآت 12/08/2025 22:46:08 A…" at bounding box center [260, 156] width 444 height 18
drag, startPoint x: 117, startPoint y: 135, endPoint x: 159, endPoint y: 140, distance: 41.9
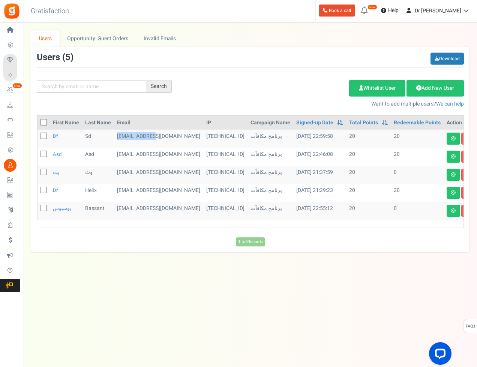
click at [159, 140] on td "anterbeh123@gmail.com" at bounding box center [158, 138] width 89 height 18
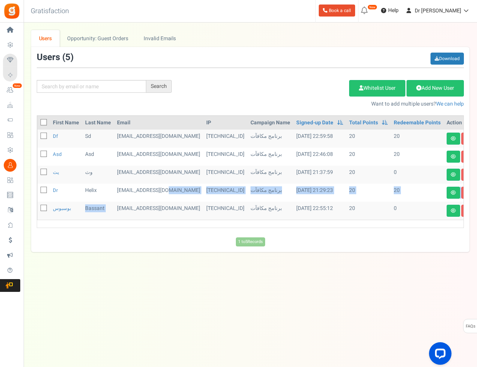
drag, startPoint x: 120, startPoint y: 200, endPoint x: 161, endPoint y: 206, distance: 40.5
click at [164, 206] on tbody "df sd anterbeh123@gmail.com 197.35.89.101 برنامج مكافآت 12/08/2025 22:59:58 All…" at bounding box center [260, 174] width 444 height 90
click at [151, 212] on td "b46535873@gmail.com" at bounding box center [158, 210] width 89 height 18
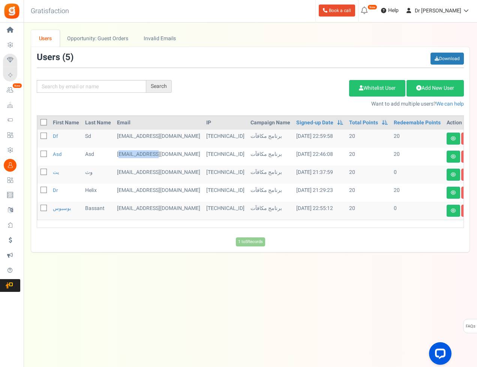
drag, startPoint x: 120, startPoint y: 152, endPoint x: 159, endPoint y: 151, distance: 39.4
click at [159, 151] on td "and.abdo123@gmail.com" at bounding box center [158, 156] width 89 height 18
drag, startPoint x: 121, startPoint y: 137, endPoint x: 152, endPoint y: 134, distance: 31.0
click at [152, 134] on td "anterbeh123@gmail.com" at bounding box center [158, 138] width 89 height 18
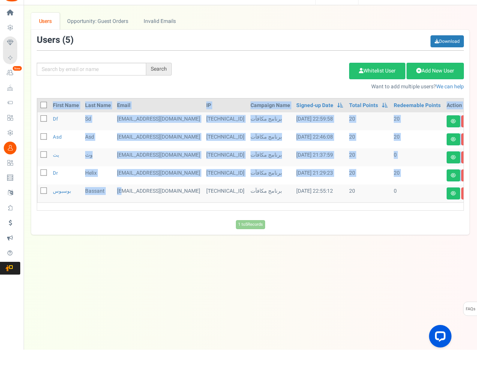
drag, startPoint x: 123, startPoint y: 209, endPoint x: 159, endPoint y: 211, distance: 35.7
click at [159, 211] on div "First Name Last Name Email IP Campaign Name Signed-up Date Permissions Learn mo…" at bounding box center [250, 174] width 439 height 118
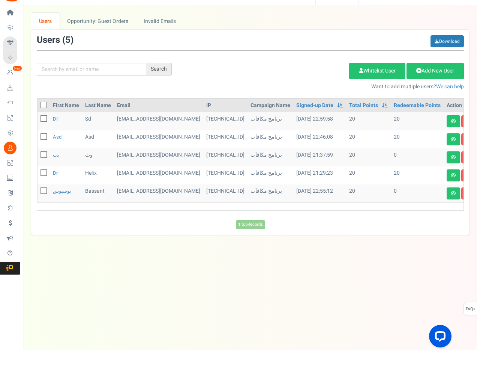
drag, startPoint x: 113, startPoint y: 240, endPoint x: 114, endPoint y: 244, distance: 3.8
click at [114, 241] on div "Under maintenance we will be back soon We apologize for any inconvenience. The …" at bounding box center [251, 169] width 454 height 292
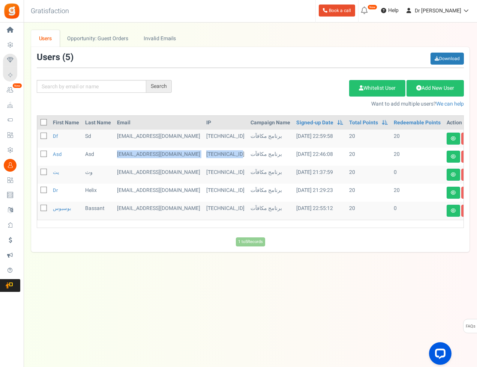
drag, startPoint x: 102, startPoint y: 165, endPoint x: 269, endPoint y: 166, distance: 166.6
click at [257, 165] on tbody "df sd anterbeh123@gmail.com 197.35.89.101 برنامج مكافآت 12/08/2025 22:59:58 All…" at bounding box center [260, 174] width 444 height 90
click at [273, 165] on td "برنامج مكافآت" at bounding box center [271, 174] width 46 height 18
click at [347, 264] on div "Under maintenance we will be back soon We apologize for any inconvenience. The …" at bounding box center [251, 169] width 454 height 292
drag, startPoint x: 96, startPoint y: 208, endPoint x: 123, endPoint y: 205, distance: 26.8
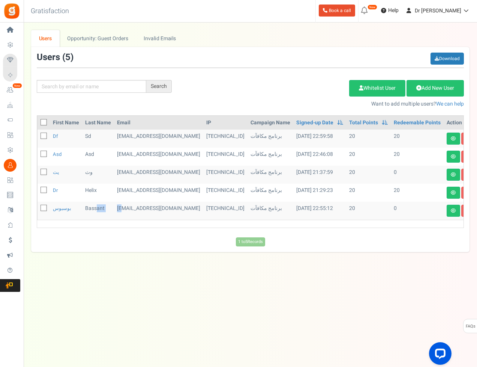
click at [123, 205] on tr "بوسبوس ‪Bassant‬‏ b46535873@gmail.com 156.210.39.143 برنامج مكافآت 15/07/2024 2…" at bounding box center [260, 210] width 444 height 18
click at [109, 206] on td "‪Bassant‬‏" at bounding box center [98, 210] width 32 height 18
drag, startPoint x: 88, startPoint y: 208, endPoint x: 97, endPoint y: 208, distance: 9.0
click at [97, 208] on td "‪Bassant‬‏" at bounding box center [98, 210] width 32 height 18
drag, startPoint x: 108, startPoint y: 209, endPoint x: 134, endPoint y: 208, distance: 25.1
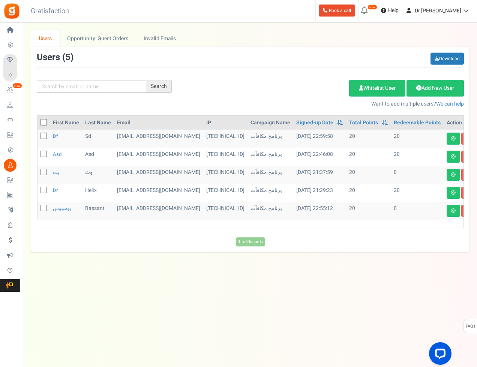
click at [132, 208] on tr "بوسبوس ‪Bassant‬‏ b46535873@gmail.com 156.210.39.143 برنامج مكافآت 15/07/2024 2…" at bounding box center [260, 210] width 444 height 18
drag, startPoint x: 143, startPoint y: 212, endPoint x: 148, endPoint y: 211, distance: 5.4
click at [148, 211] on td "b46535873@gmail.com" at bounding box center [158, 210] width 89 height 18
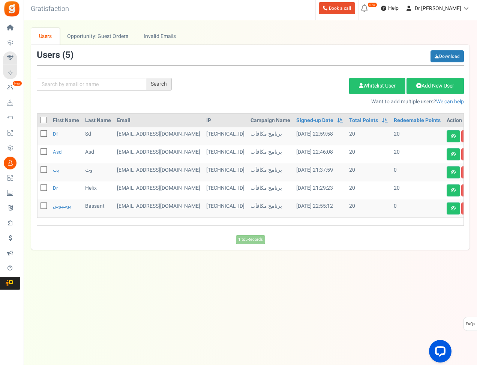
click at [147, 208] on td "b46535873@gmail.com" at bounding box center [158, 210] width 89 height 18
drag, startPoint x: 120, startPoint y: 206, endPoint x: 146, endPoint y: 203, distance: 25.6
click at [145, 203] on td "b46535873@gmail.com" at bounding box center [158, 210] width 89 height 18
click at [151, 206] on td "b46535873@gmail.com" at bounding box center [158, 210] width 89 height 18
click at [152, 266] on div "Under maintenance we will be back soon We apologize for any inconvenience. The …" at bounding box center [251, 169] width 454 height 292
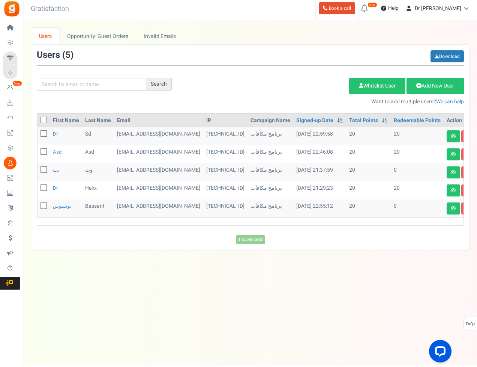
drag, startPoint x: 287, startPoint y: 292, endPoint x: 362, endPoint y: 293, distance: 75.8
click at [362, 293] on div "Under maintenance we will be back soon We apologize for any inconvenience. The …" at bounding box center [251, 169] width 454 height 292
drag, startPoint x: 206, startPoint y: 299, endPoint x: 270, endPoint y: 297, distance: 63.8
click at [270, 297] on div "Under maintenance we will be back soon We apologize for any inconvenience. The …" at bounding box center [251, 169] width 454 height 292
drag, startPoint x: 122, startPoint y: 205, endPoint x: 211, endPoint y: 211, distance: 89.5
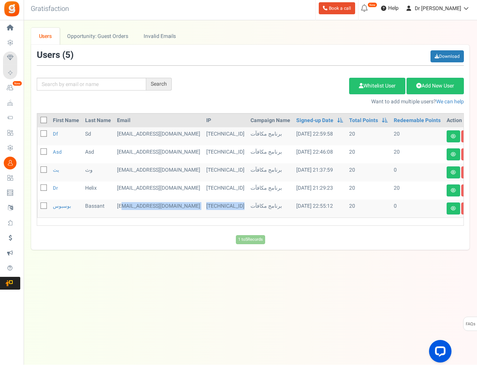
click at [212, 211] on tr "بوسبوس ‪Bassant‬‏ b46535873@gmail.com 156.210.39.143 برنامج مكافآت 15/07/2024 2…" at bounding box center [260, 210] width 444 height 18
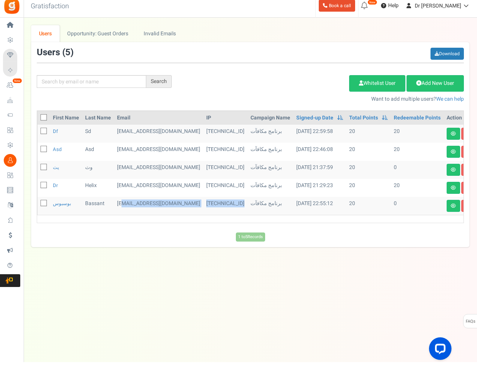
click at [135, 203] on td "b46535873@gmail.com" at bounding box center [158, 210] width 89 height 18
drag, startPoint x: 127, startPoint y: 204, endPoint x: 156, endPoint y: 202, distance: 29.7
click at [158, 202] on td "b46535873@gmail.com" at bounding box center [158, 210] width 89 height 18
click at [165, 277] on div "Under maintenance we will be back soon We apologize for any inconvenience. The …" at bounding box center [251, 169] width 454 height 292
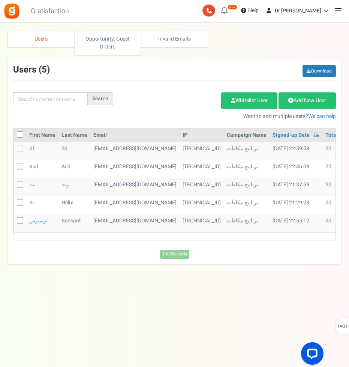
click at [141, 72] on div "Users ( 5 ) Download" at bounding box center [174, 72] width 323 height 15
